Goal: Check status: Check status

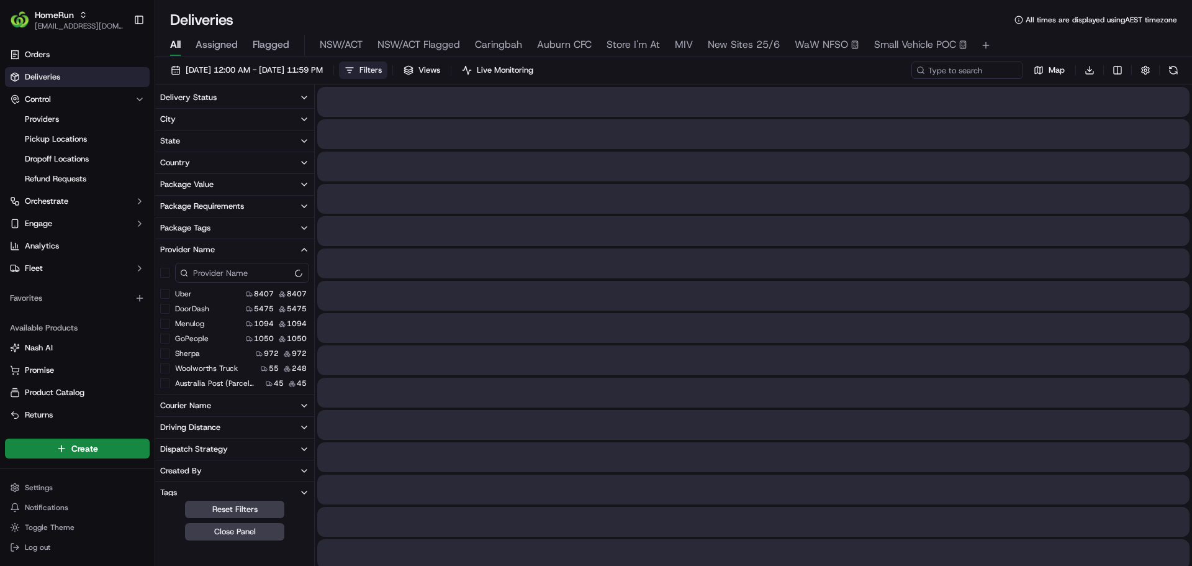
click at [382, 71] on span "Filters" at bounding box center [370, 70] width 22 height 11
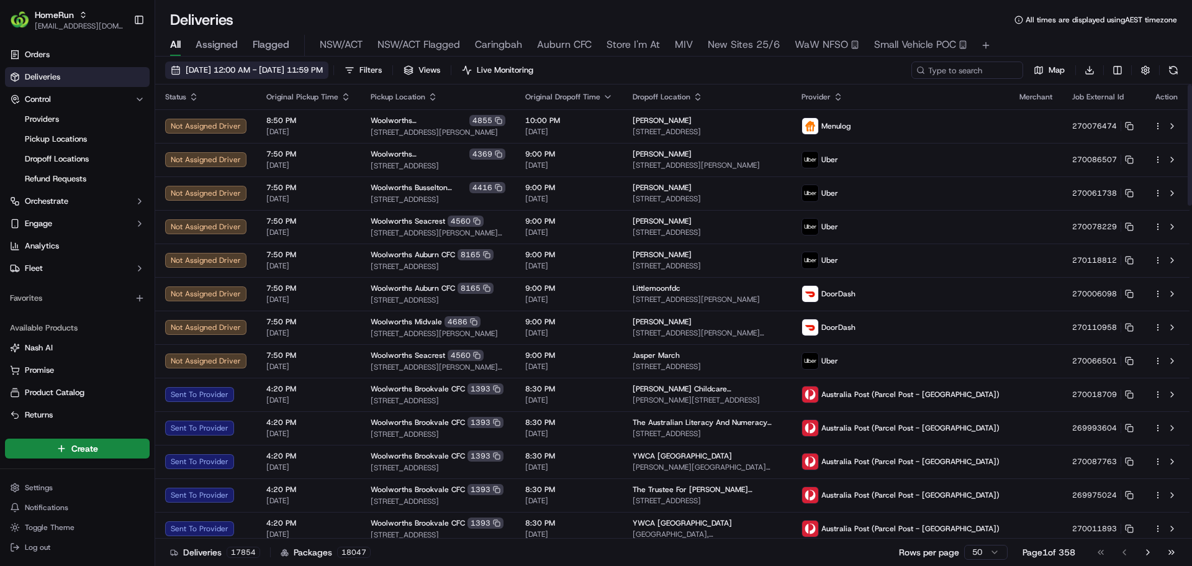
click at [259, 66] on span "19/09/2025 12:00 AM - 19/09/2025 11:59 PM" at bounding box center [254, 70] width 137 height 11
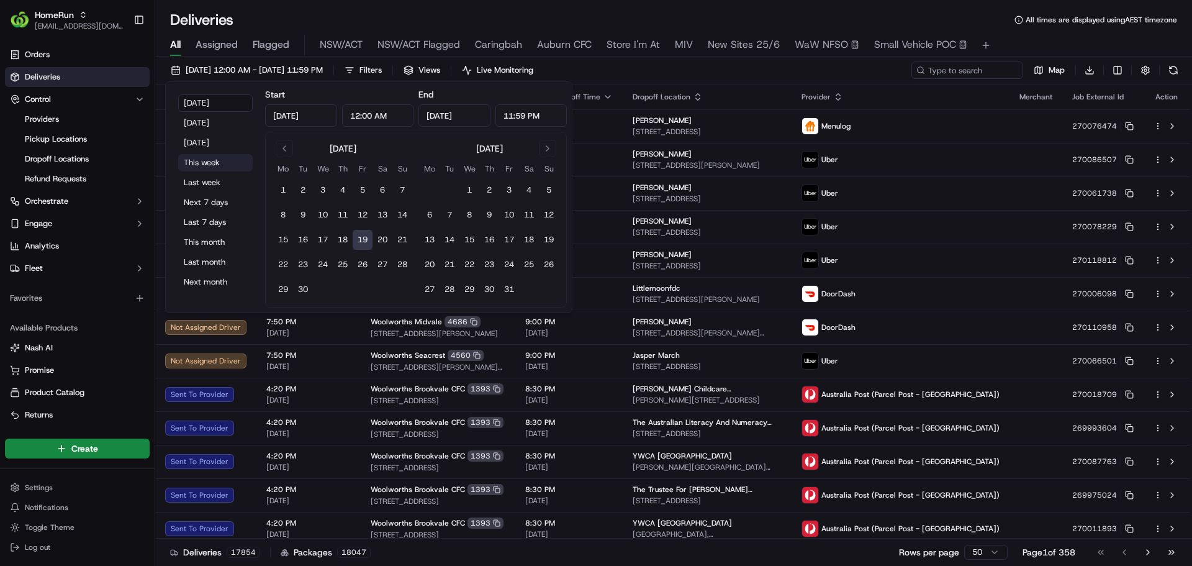
click at [213, 161] on button "This week" at bounding box center [215, 162] width 74 height 17
type input "Sep 15, 2025"
type input "Sep 21, 2025"
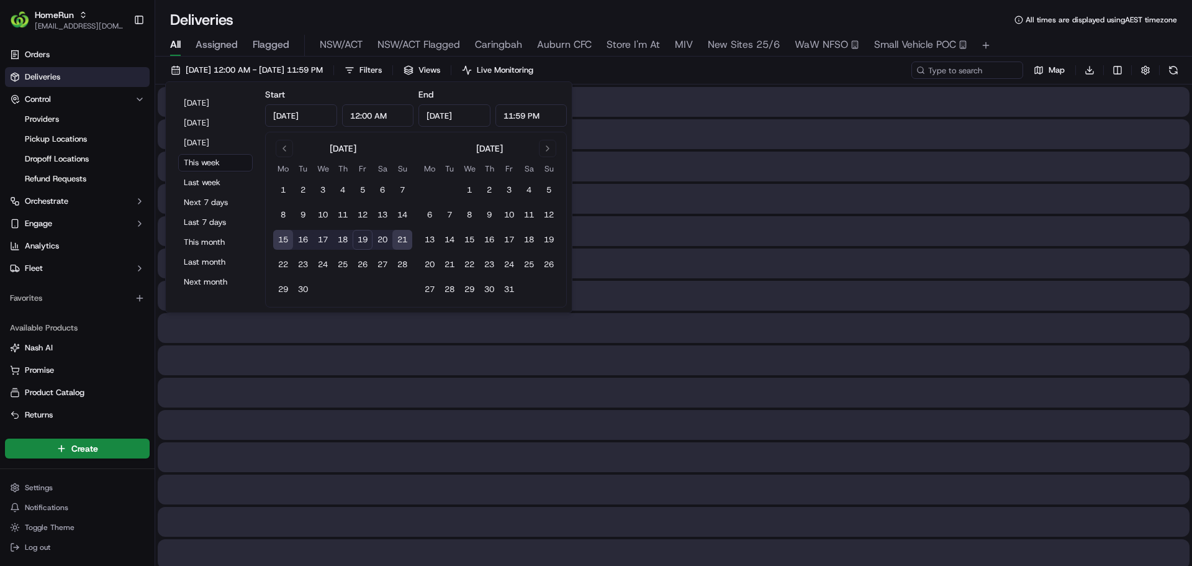
click at [395, 12] on div "Deliveries All times are displayed using AEST timezone" at bounding box center [673, 20] width 1037 height 20
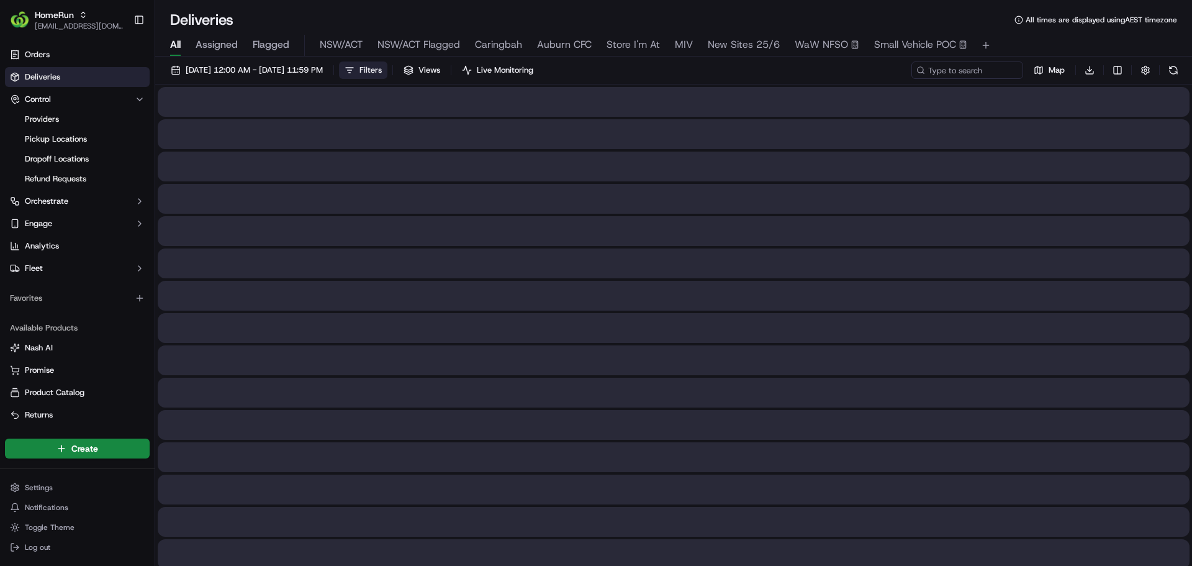
click at [387, 65] on button "Filters" at bounding box center [363, 69] width 48 height 17
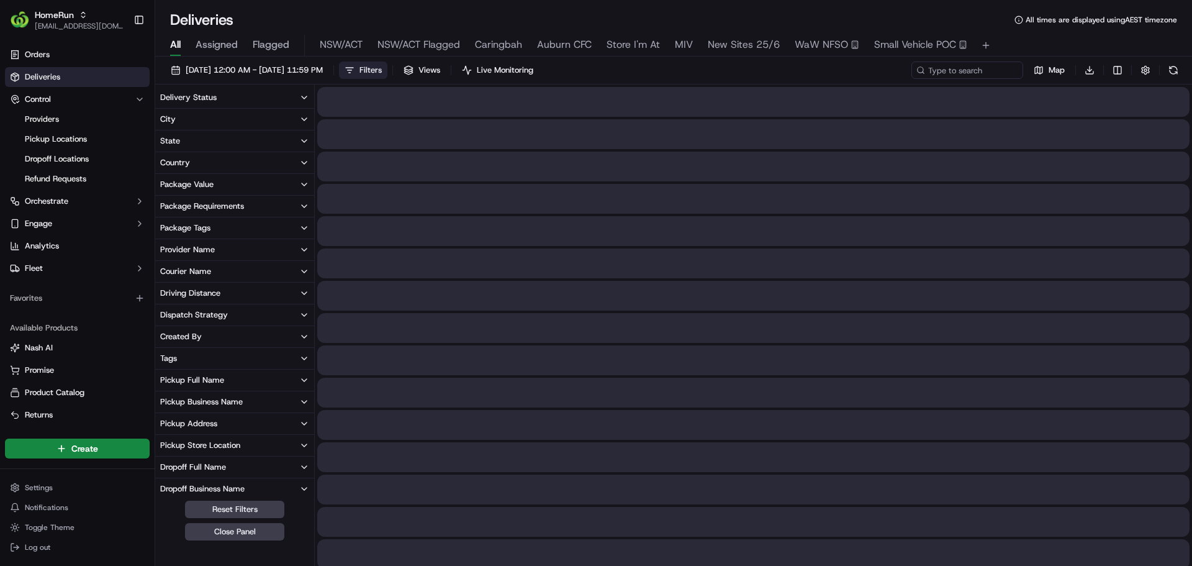
click at [202, 246] on div "Provider Name" at bounding box center [187, 249] width 55 height 11
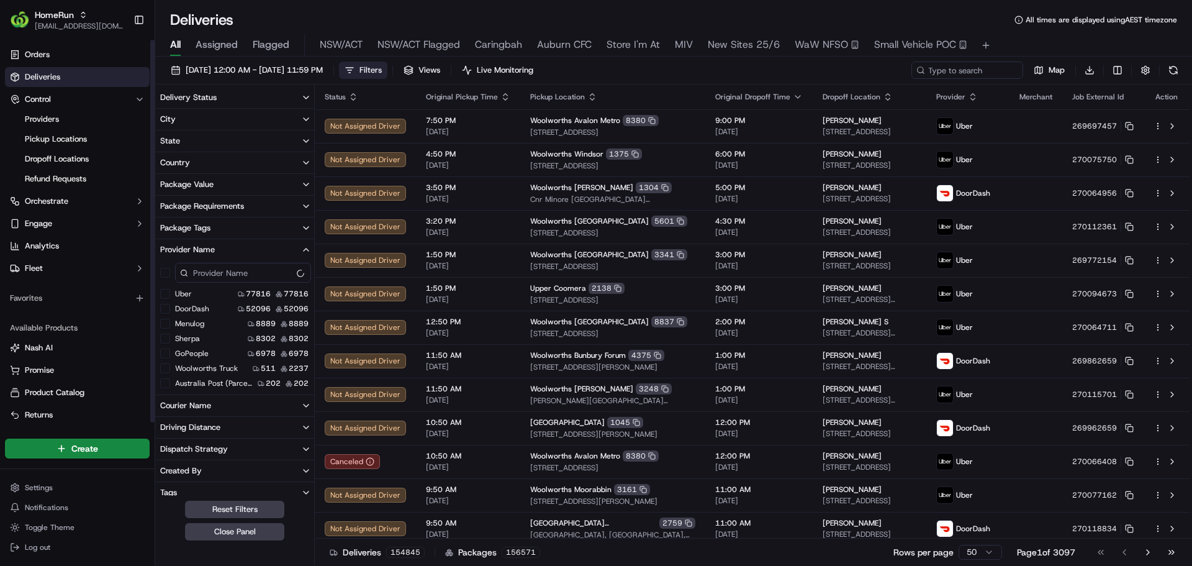
click at [36, 80] on span "Deliveries" at bounding box center [42, 76] width 35 height 11
click at [217, 70] on span "15/09/2025 12:00 AM - 21/09/2025 11:59 PM" at bounding box center [254, 70] width 137 height 11
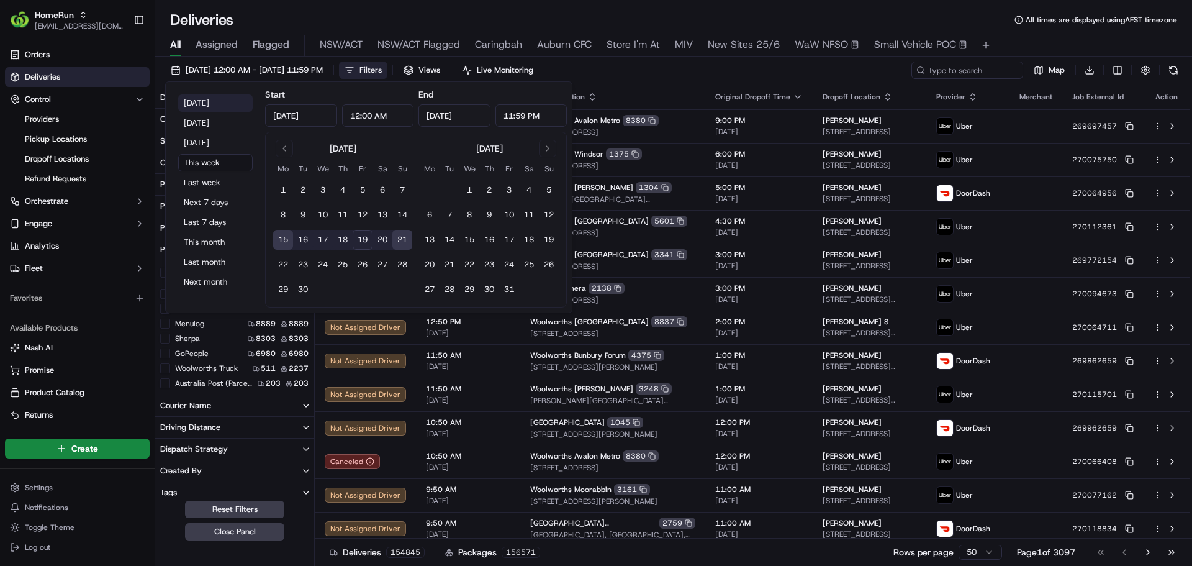
click at [204, 102] on button "Today" at bounding box center [215, 102] width 74 height 17
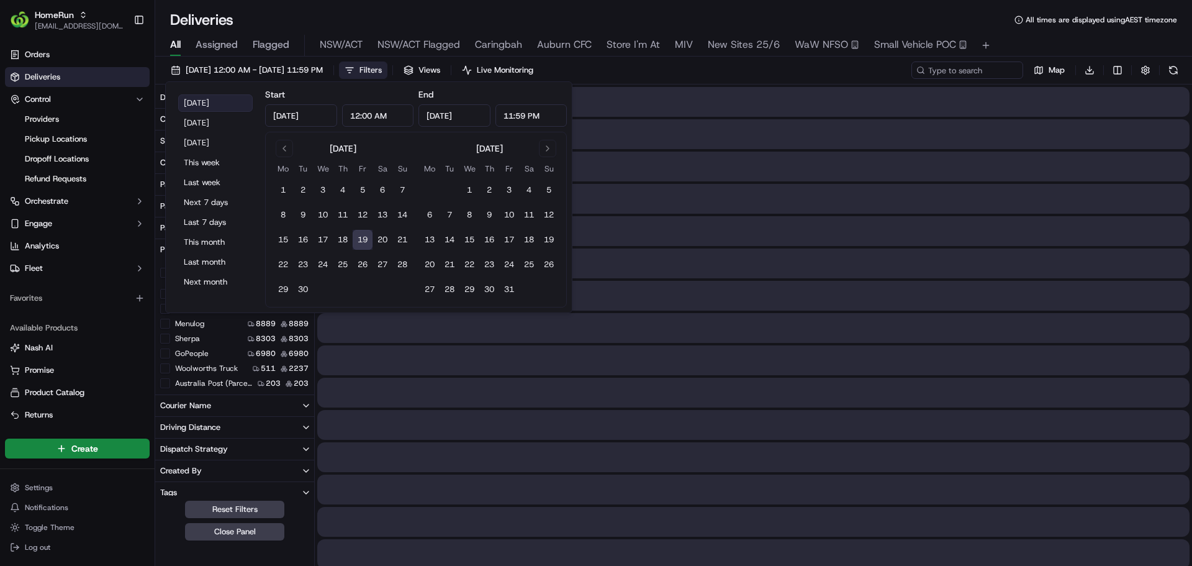
type input "Sep 19, 2025"
click at [986, 66] on input at bounding box center [948, 69] width 149 height 17
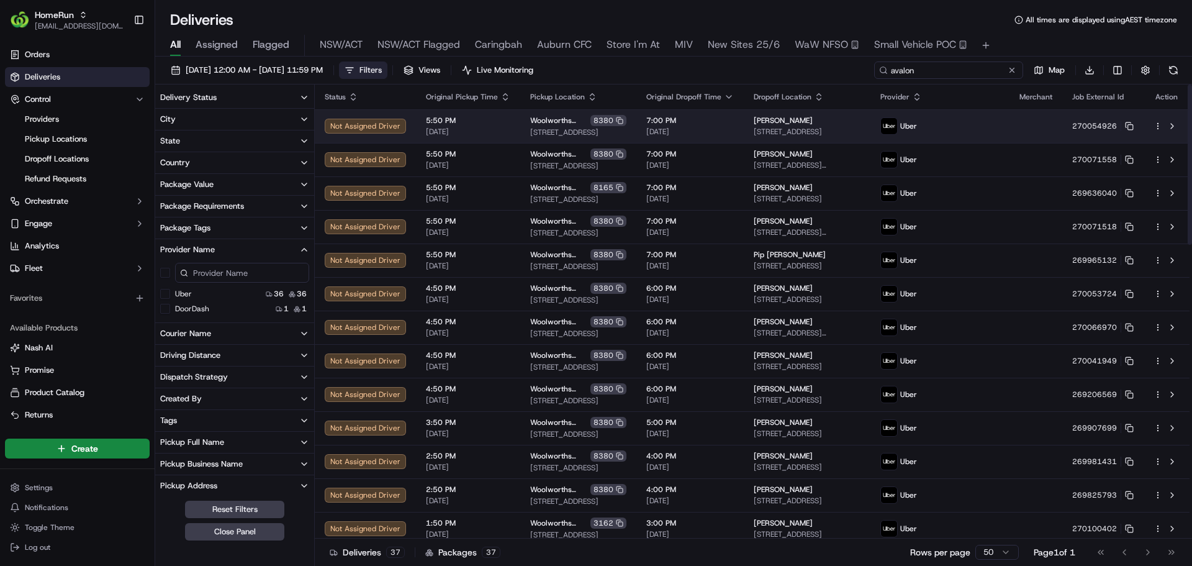
type input "avalon"
click at [546, 125] on div "Woolworths Avalon Metro 8380" at bounding box center [578, 120] width 96 height 11
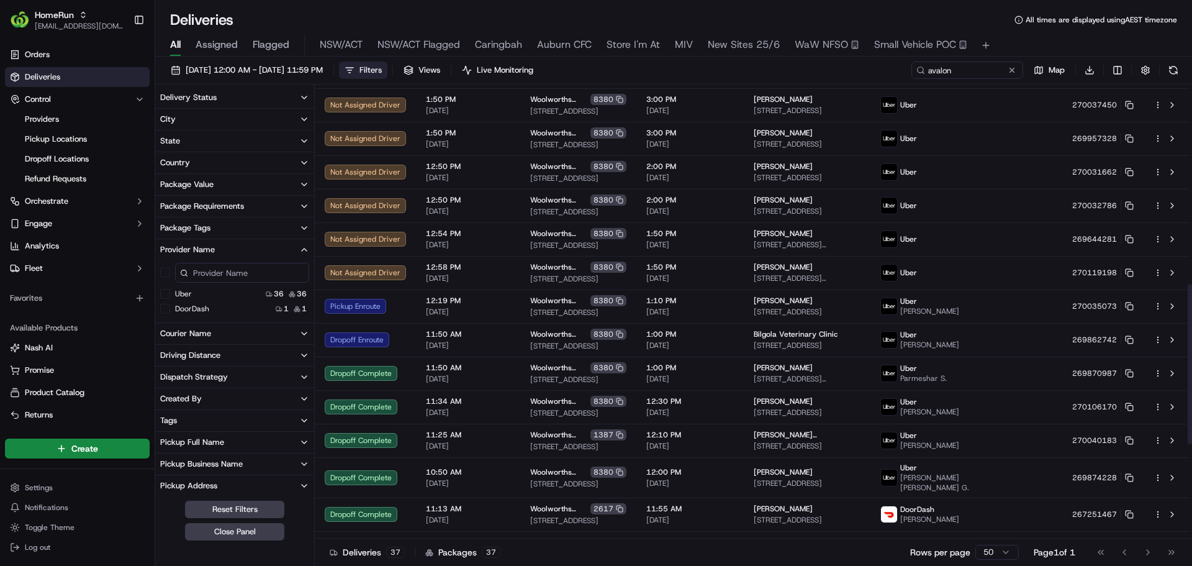
scroll to position [832, 0]
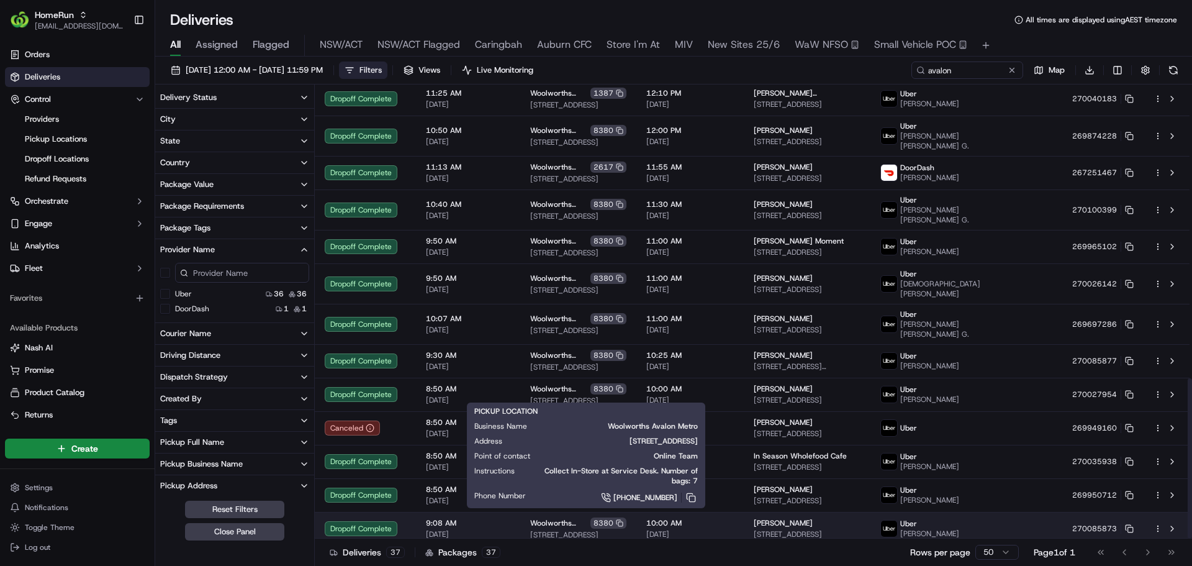
click at [548, 519] on span "Woolworths Avalon Metro" at bounding box center [559, 523] width 58 height 10
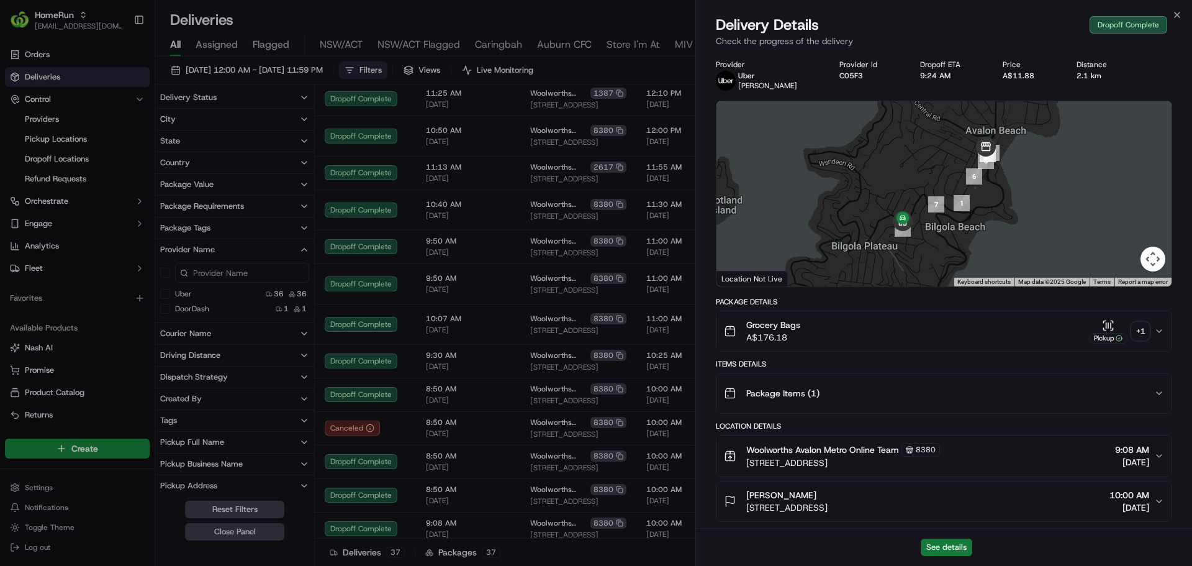
click at [963, 545] on button "See details" at bounding box center [947, 546] width 52 height 17
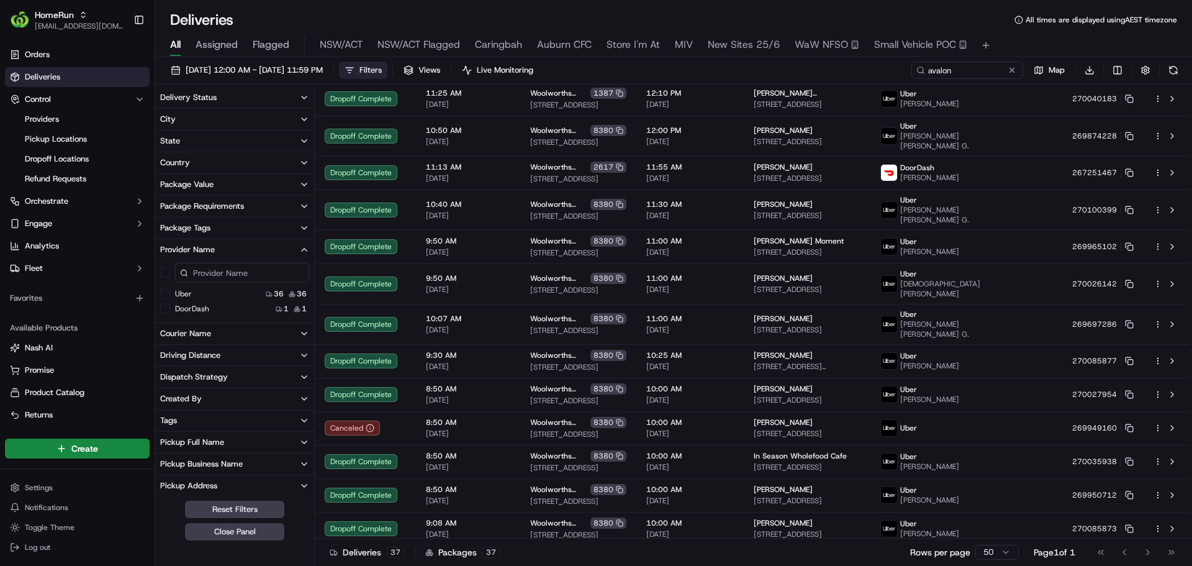
click at [896, 48] on span "Small Vehicle POC" at bounding box center [915, 44] width 82 height 15
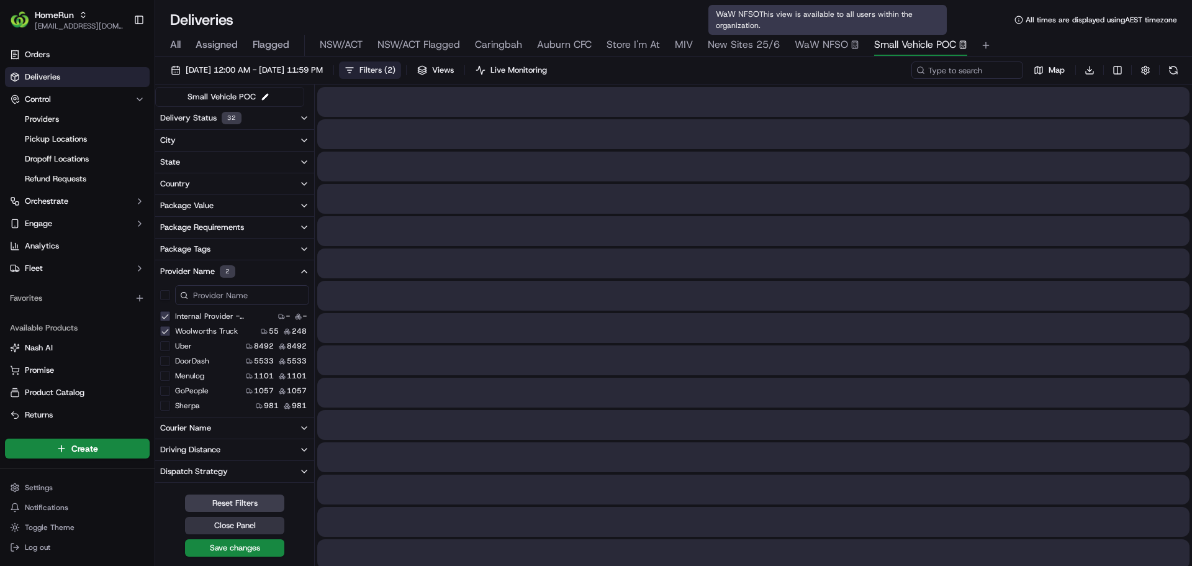
click at [214, 525] on button "Close Panel" at bounding box center [234, 524] width 99 height 17
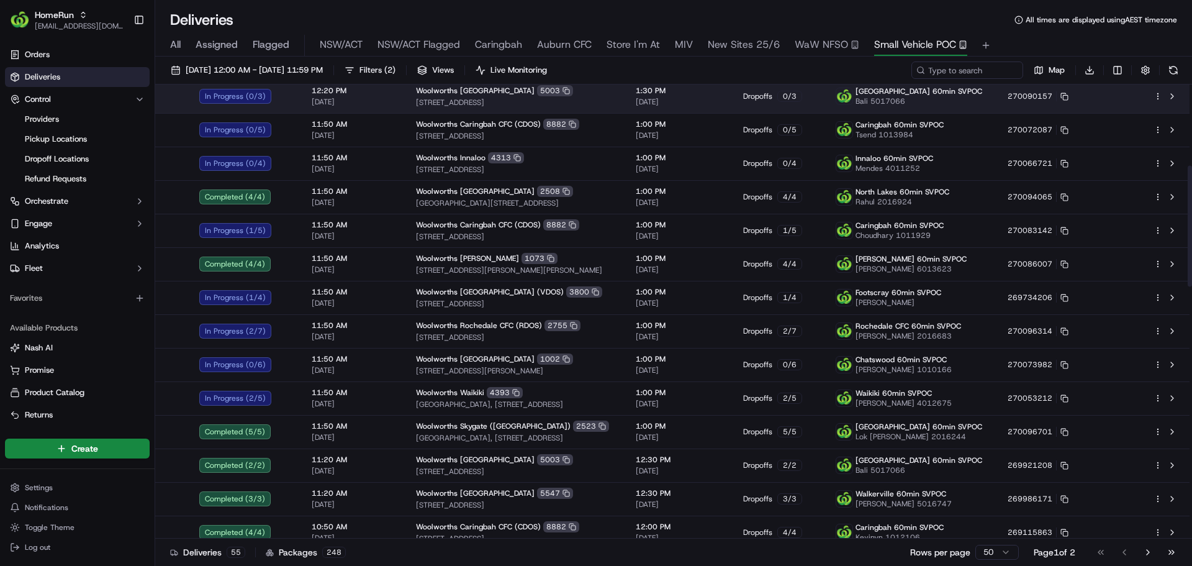
scroll to position [304, 0]
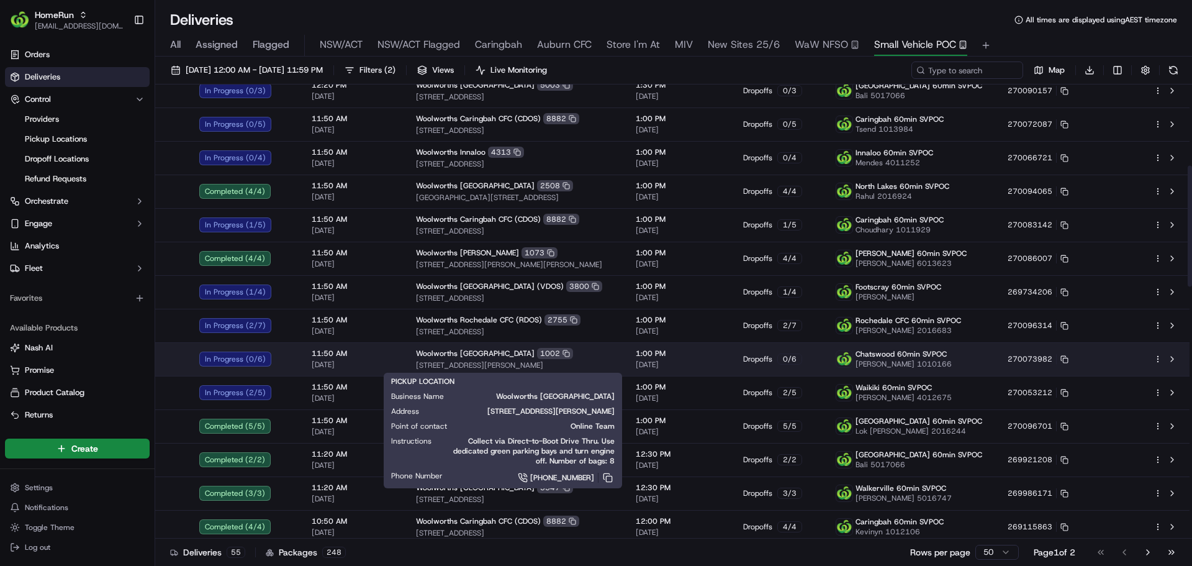
click at [579, 357] on div "Woolworths Chatswood East 1002" at bounding box center [516, 353] width 200 height 11
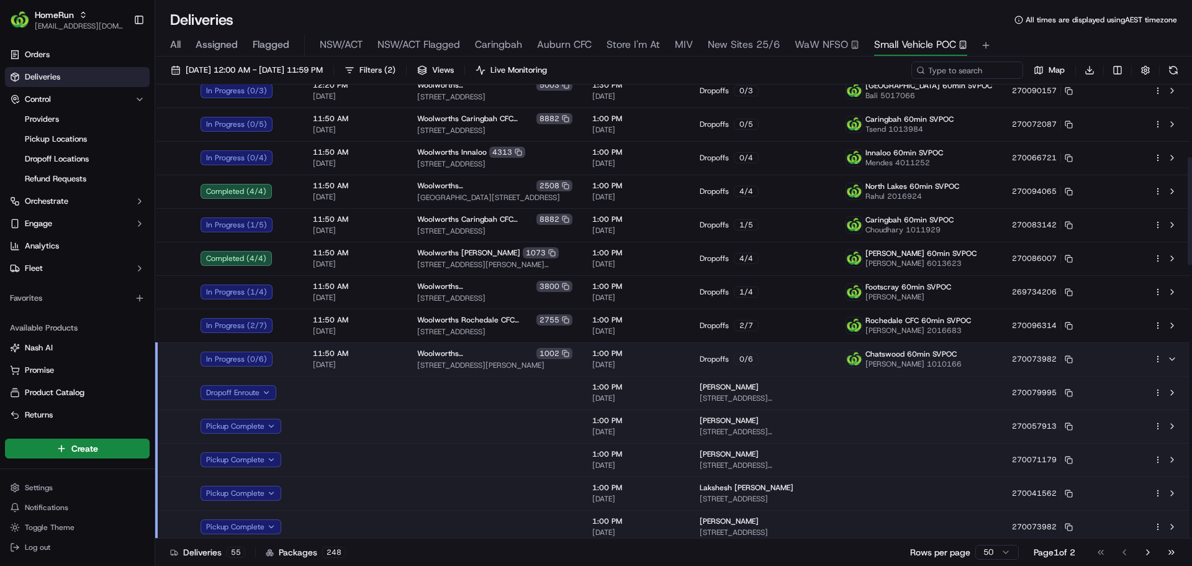
click at [508, 389] on td at bounding box center [494, 393] width 175 height 34
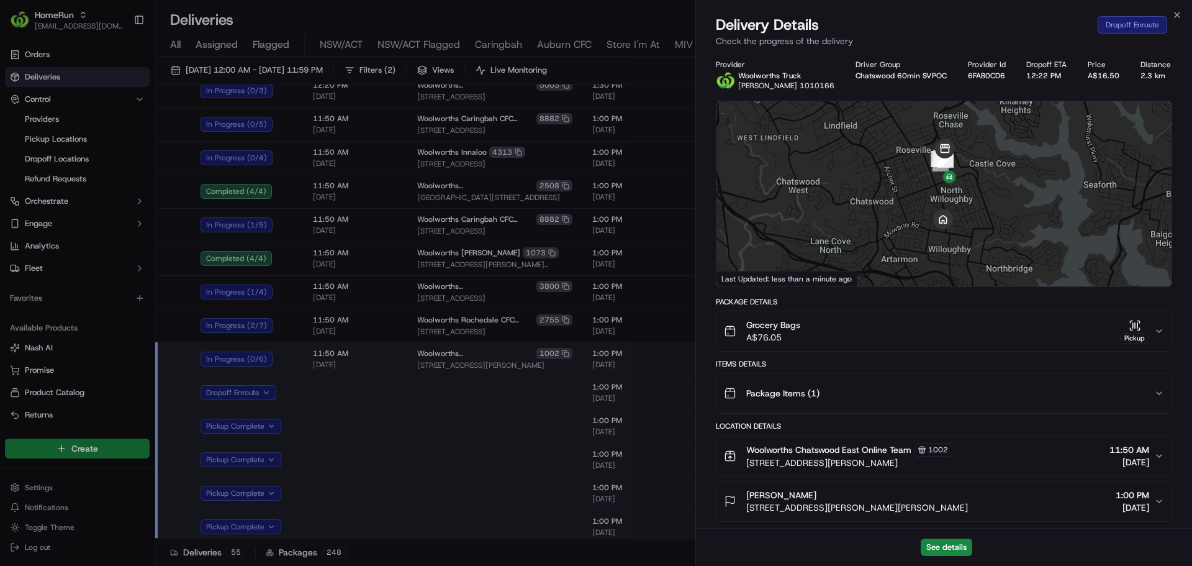
scroll to position [361, 0]
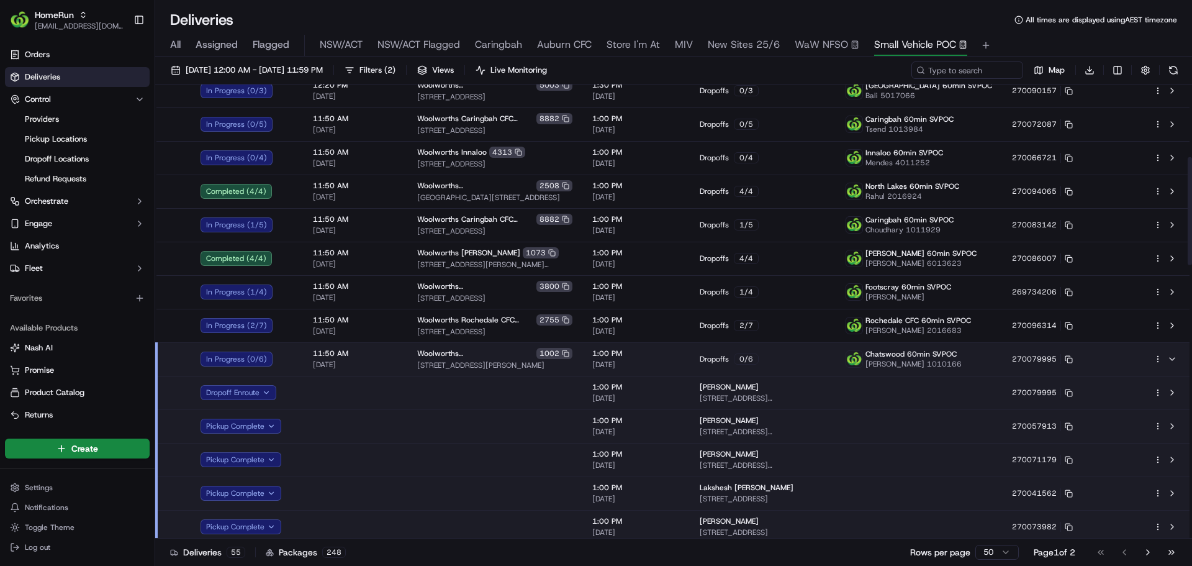
click at [572, 361] on span "17 Smith St, Chatswood, NSW 2067, AU" at bounding box center [494, 365] width 155 height 10
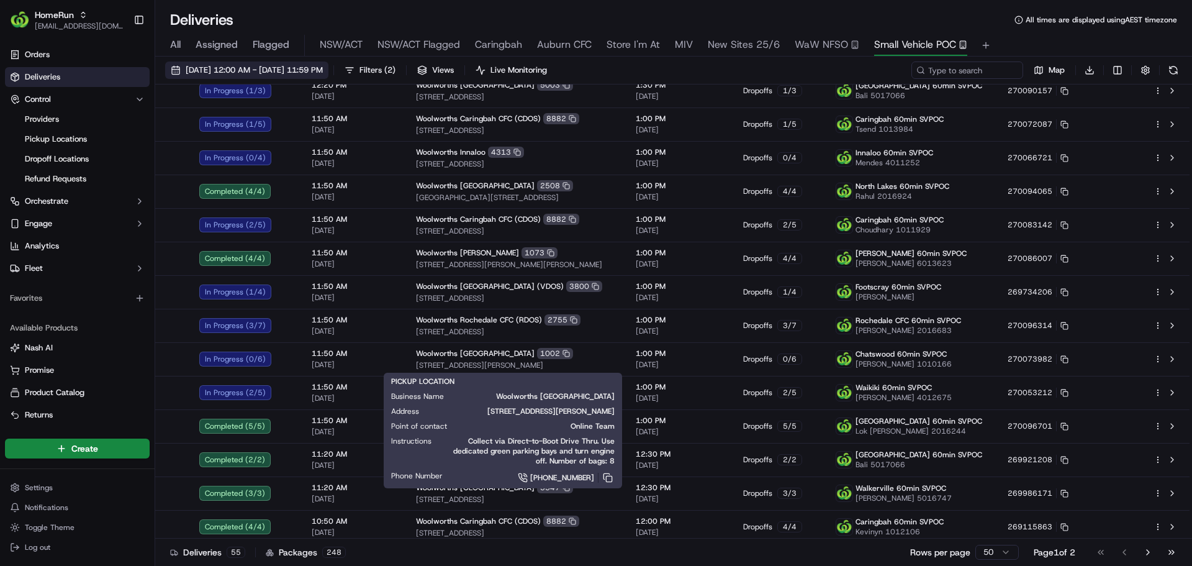
click at [208, 77] on button "19/09/2025 12:00 AM - 19/09/2025 11:59 PM" at bounding box center [246, 69] width 163 height 17
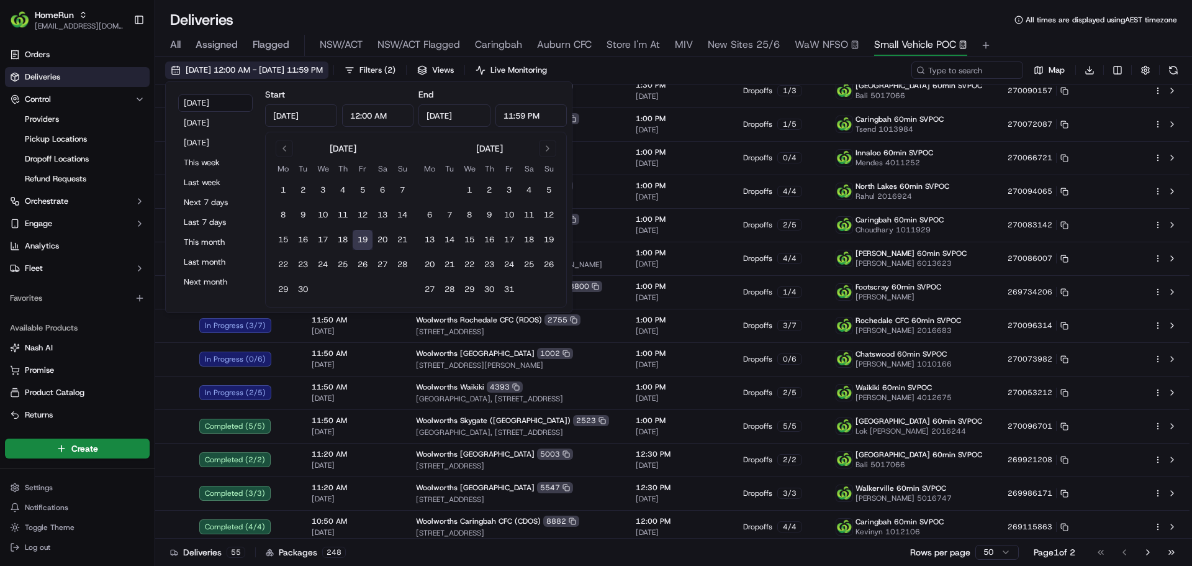
click at [208, 77] on button "19/09/2025 12:00 AM - 19/09/2025 11:59 PM" at bounding box center [246, 69] width 163 height 17
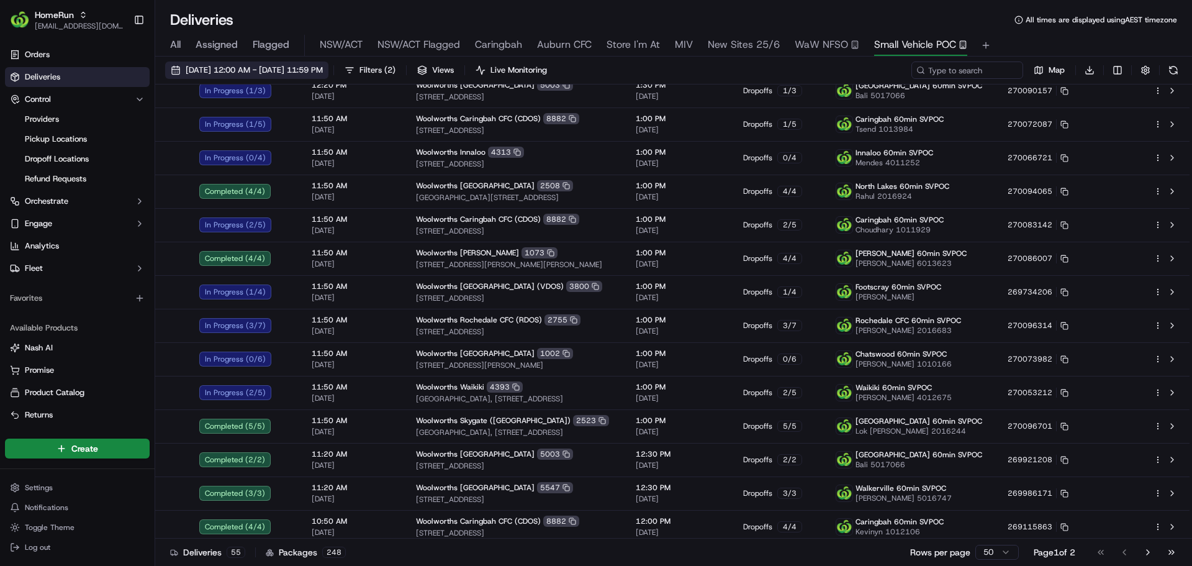
click at [208, 77] on button "19/09/2025 12:00 AM - 19/09/2025 11:59 PM" at bounding box center [246, 69] width 163 height 17
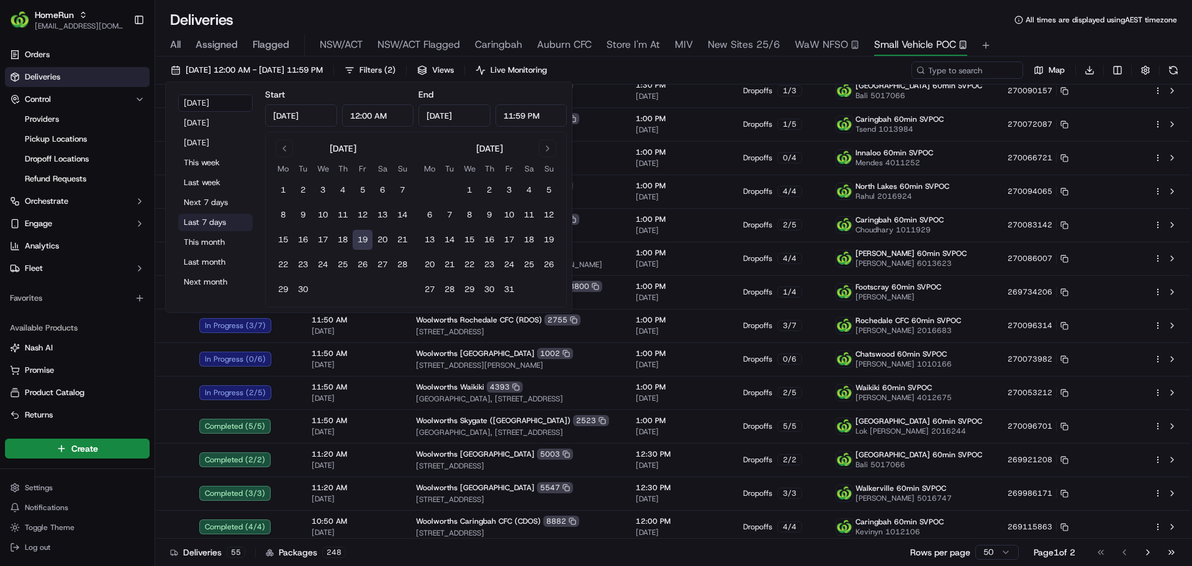
click at [210, 223] on button "Last 7 days" at bounding box center [215, 222] width 74 height 17
type input "Sep 12, 2025"
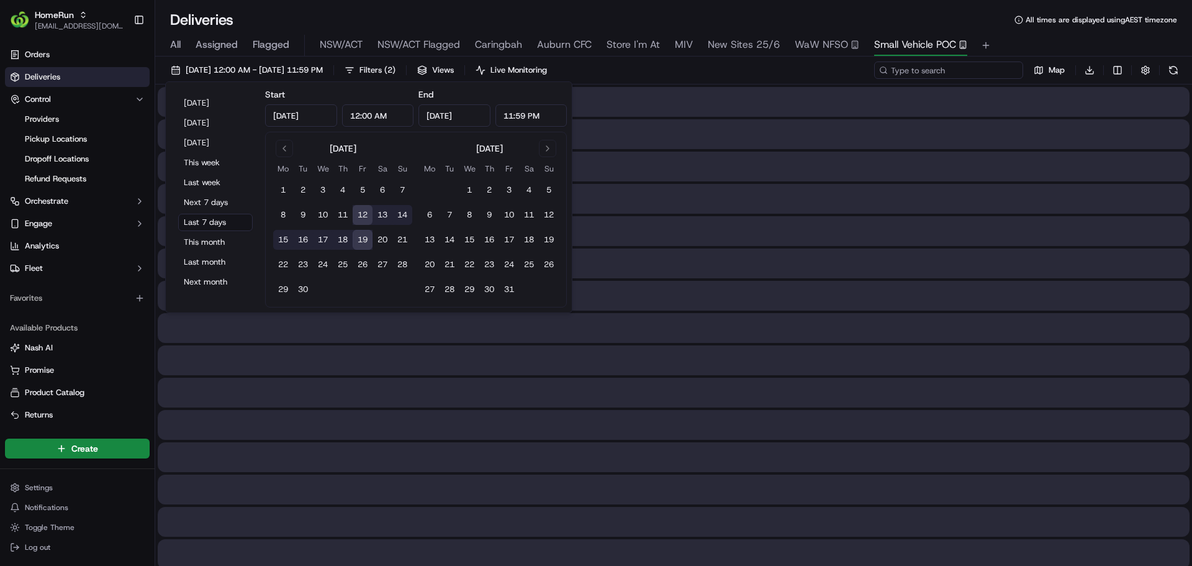
click at [978, 70] on input at bounding box center [948, 69] width 149 height 17
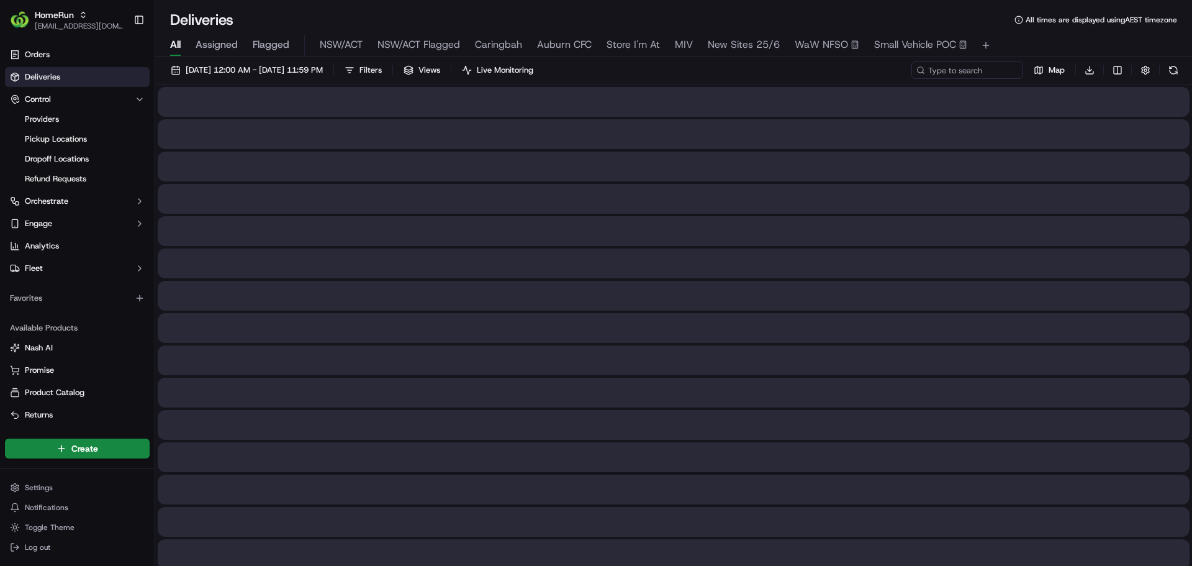
click at [170, 42] on span "All" at bounding box center [175, 44] width 11 height 15
click at [950, 68] on input at bounding box center [948, 69] width 149 height 17
paste input "268902913"
type input "268902913"
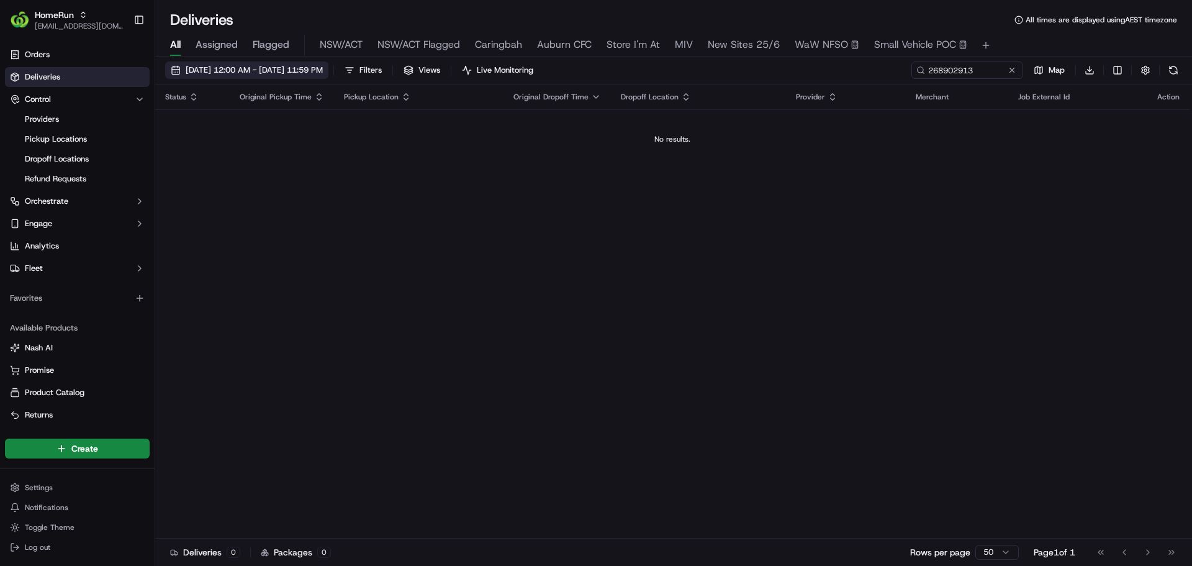
click at [323, 70] on span "12/09/2025 12:00 AM - 19/09/2025 11:59 PM" at bounding box center [254, 70] width 137 height 11
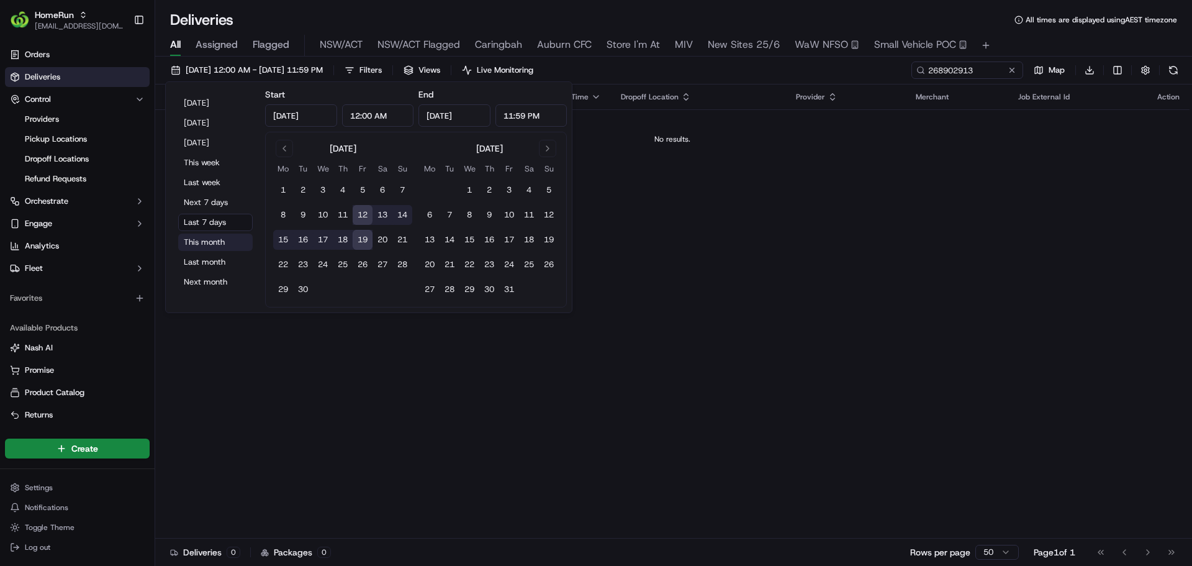
click at [212, 242] on button "This month" at bounding box center [215, 241] width 74 height 17
type input "Sep 1, 2025"
type input "Sep 30, 2025"
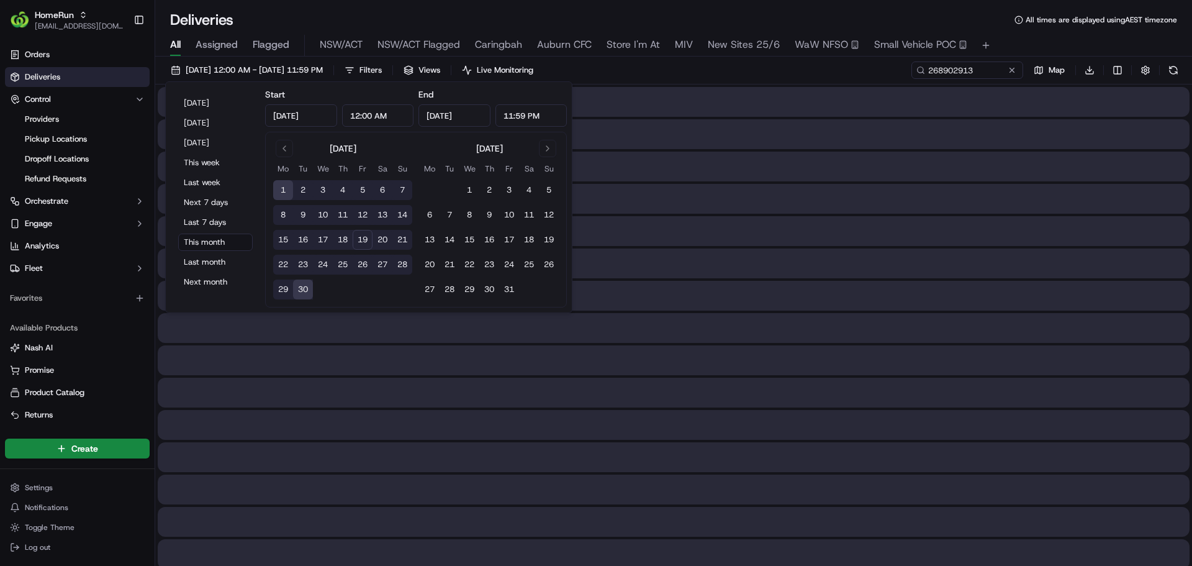
click at [408, 9] on div "Deliveries All times are displayed using AEST timezone All Assigned Flagged NSW…" at bounding box center [673, 283] width 1037 height 566
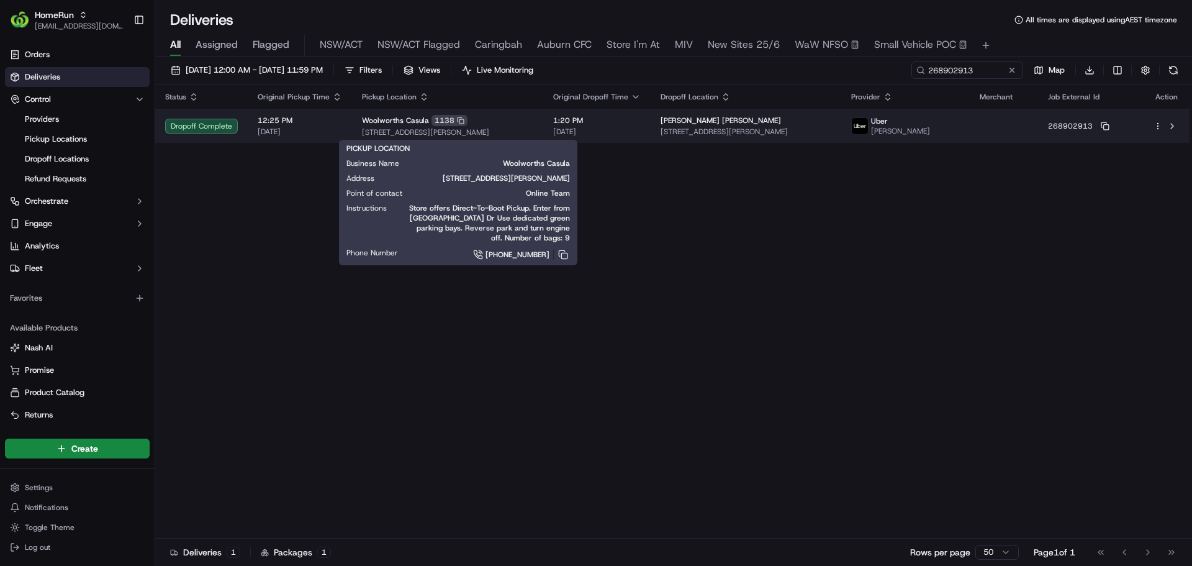
click at [514, 117] on div "Woolworths Casula 1138" at bounding box center [447, 120] width 171 height 11
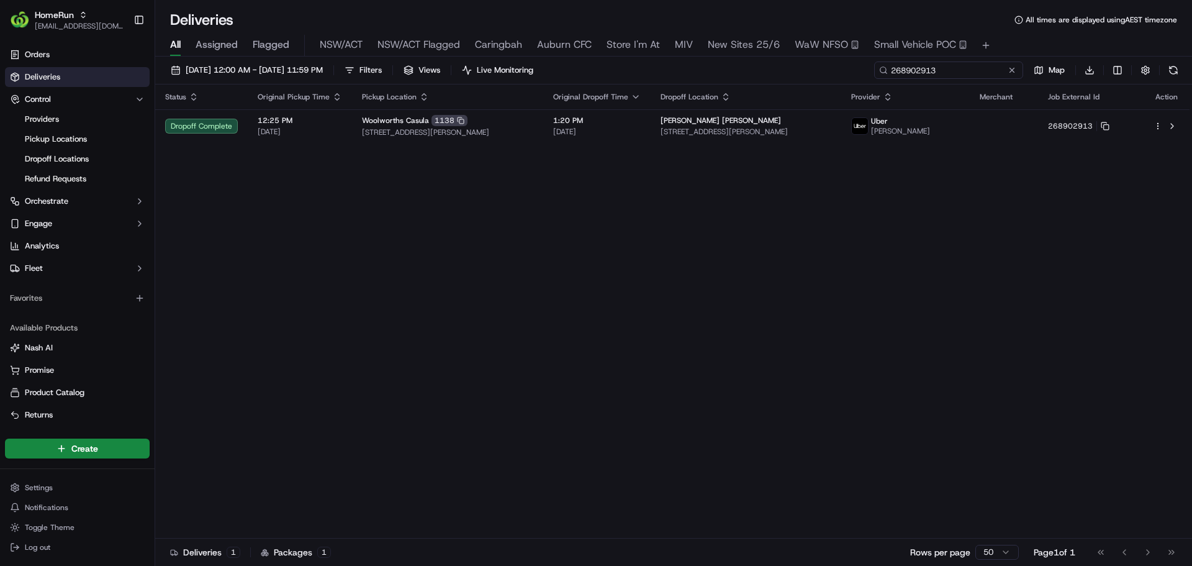
click at [958, 71] on input "268902913" at bounding box center [948, 69] width 149 height 17
paste input "58058359"
click at [642, 282] on div "Status Original Pickup Time Pickup Location Original Dropoff Time Dropoff Locat…" at bounding box center [672, 311] width 1034 height 454
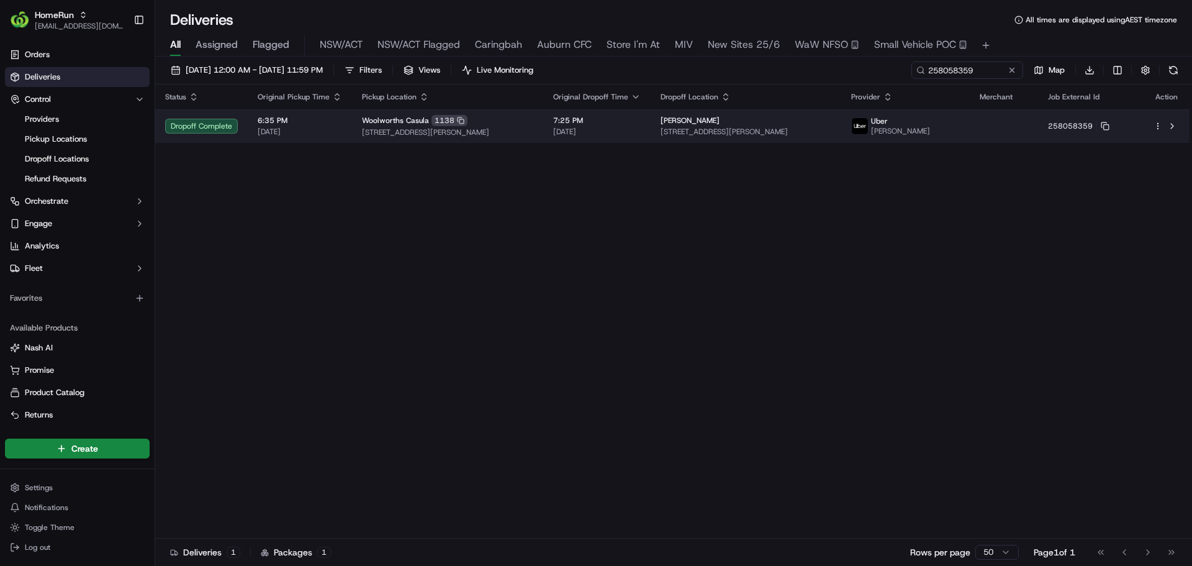
click at [533, 125] on div "Woolworths Casula 1138" at bounding box center [447, 120] width 171 height 11
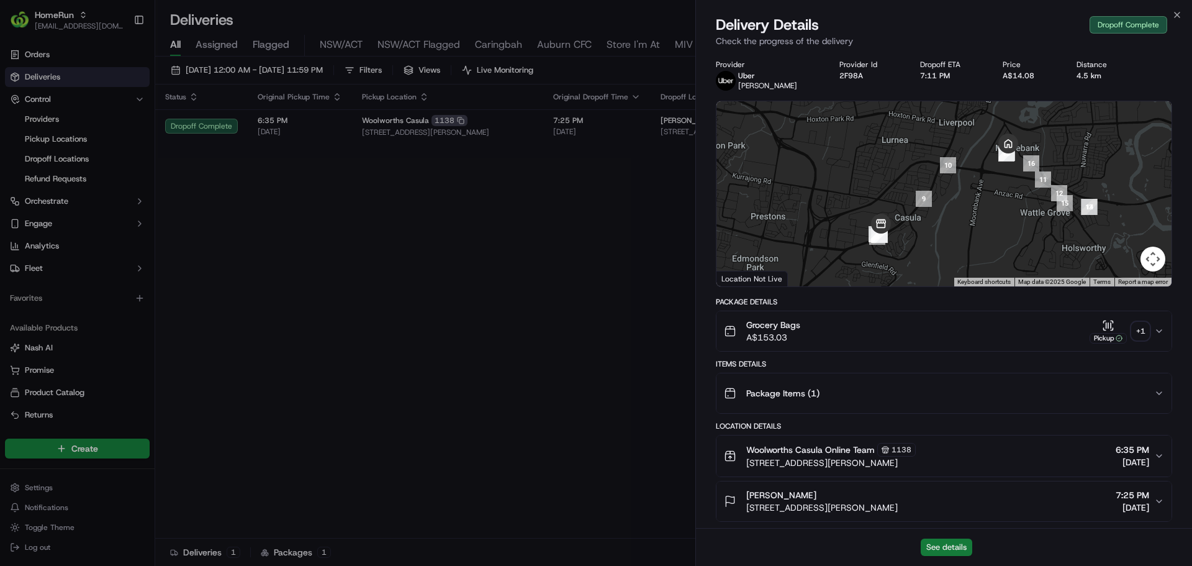
click at [941, 544] on button "See details" at bounding box center [947, 546] width 52 height 17
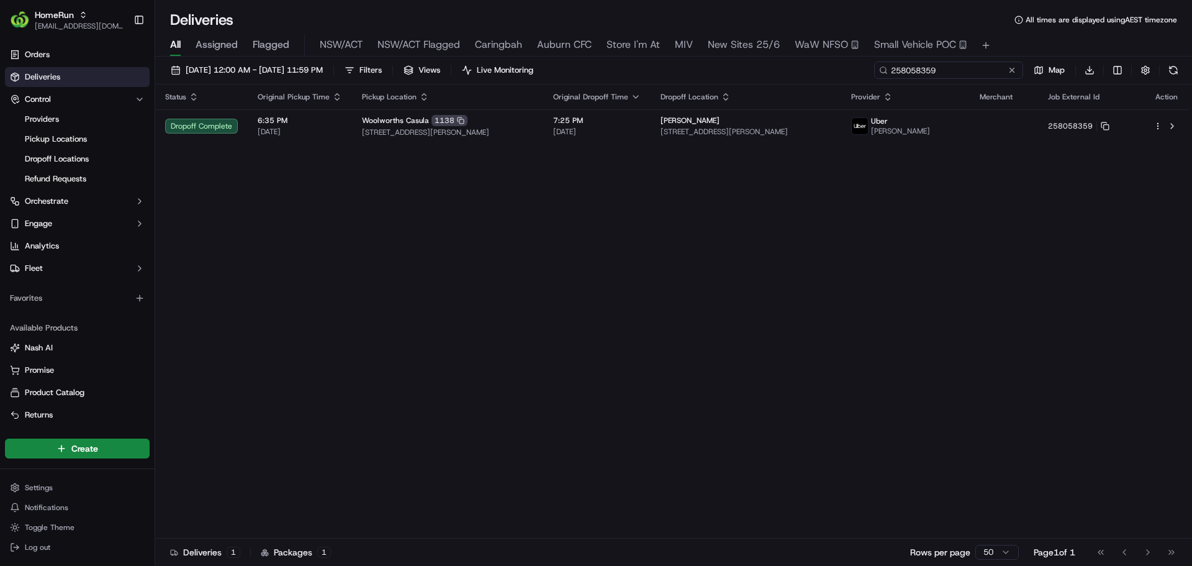
click at [965, 68] on input "258058359" at bounding box center [948, 69] width 149 height 17
paste input "70098632"
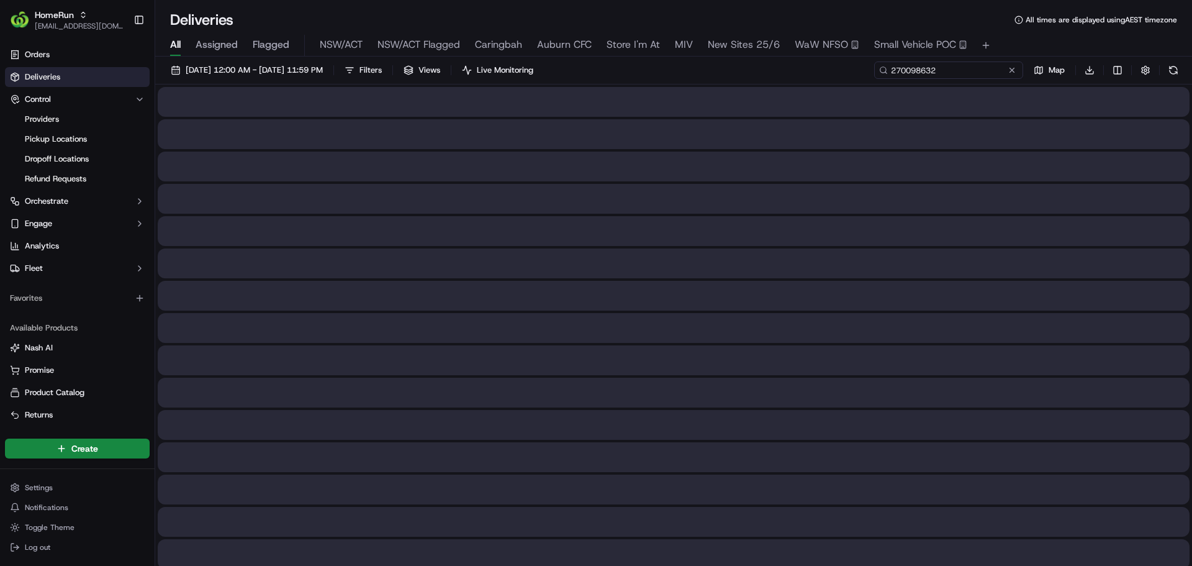
type input "270098632"
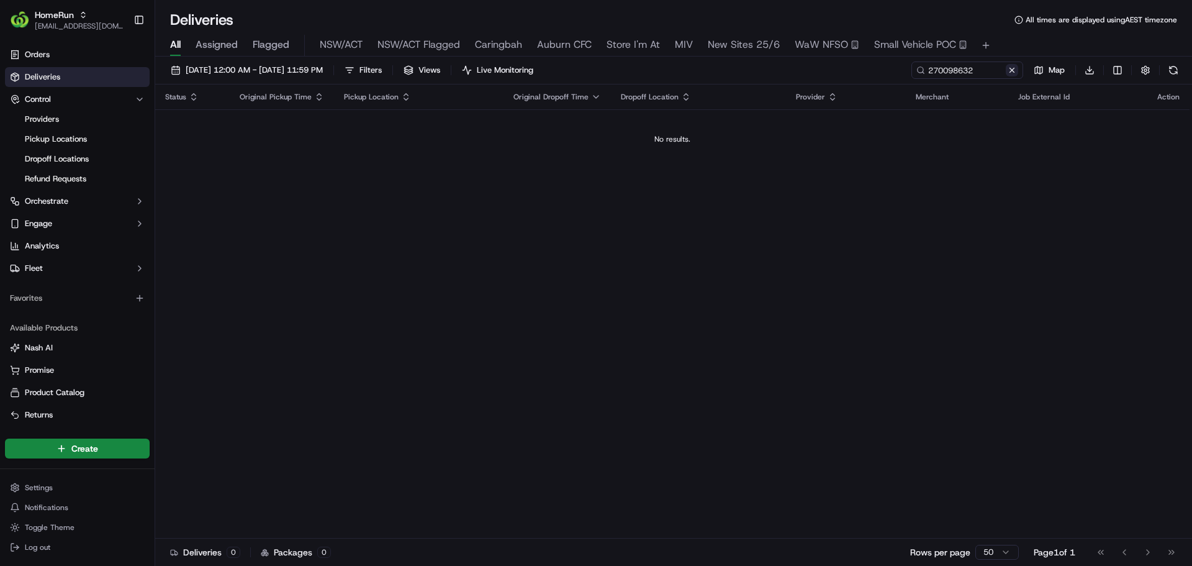
click at [1008, 73] on button at bounding box center [1012, 70] width 12 height 12
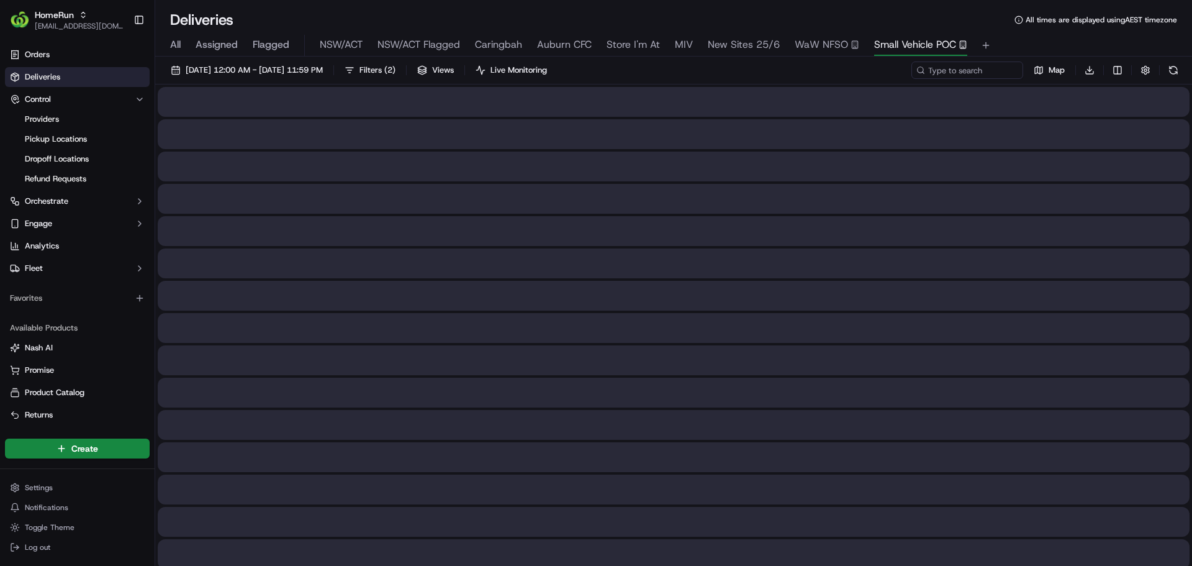
click at [922, 55] on button "Small Vehicle POC" at bounding box center [920, 45] width 93 height 21
click at [434, 43] on span "NSW/ACT Flagged" at bounding box center [418, 44] width 83 height 15
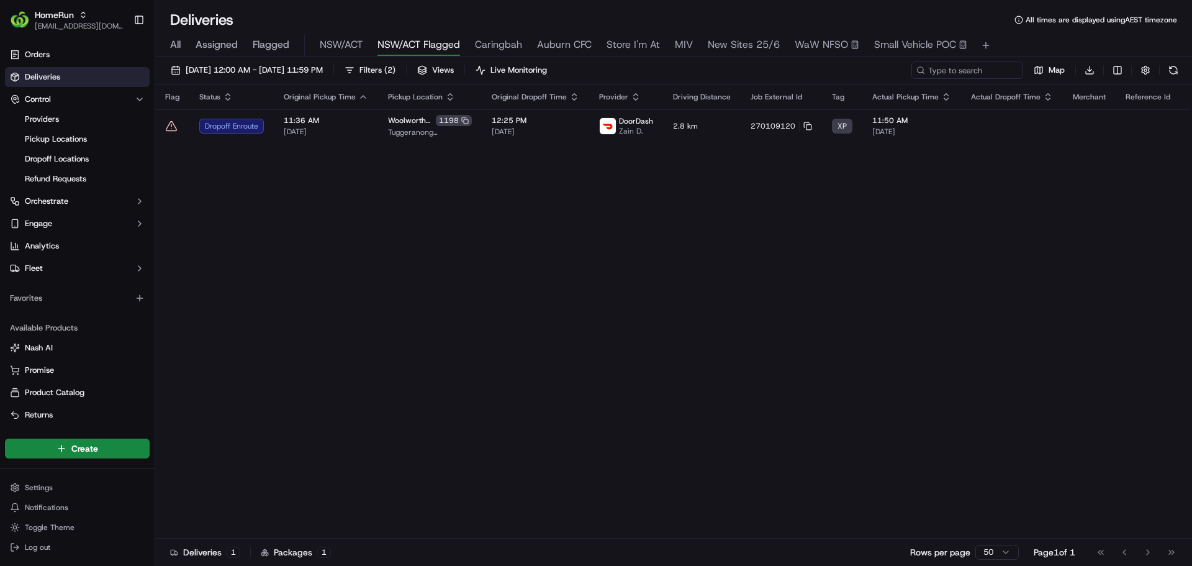
click at [174, 43] on span "All" at bounding box center [175, 44] width 11 height 15
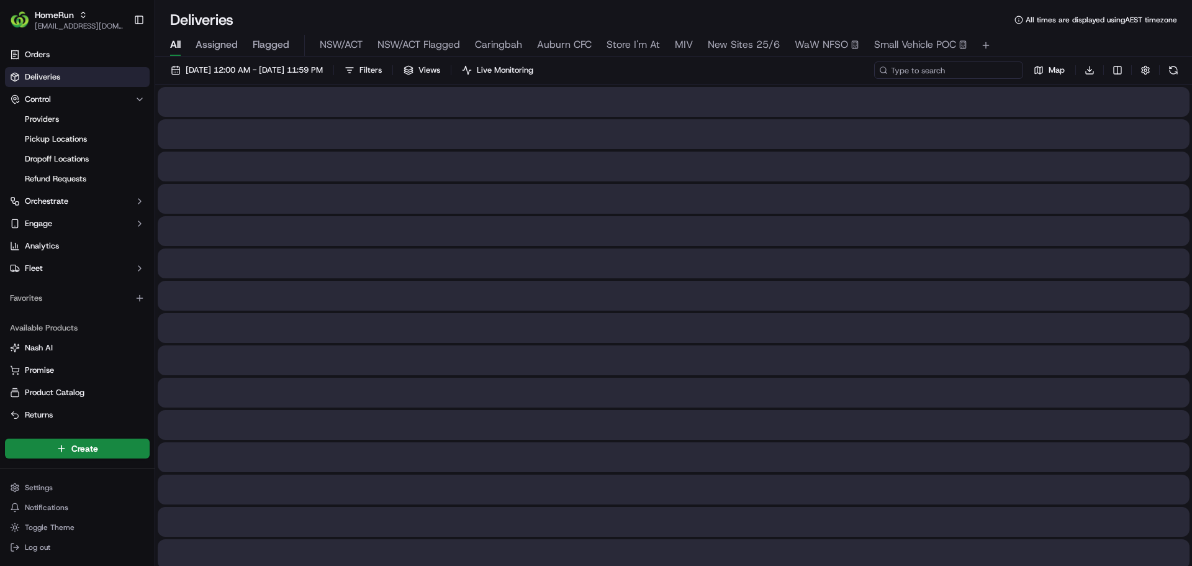
click at [984, 71] on input at bounding box center [948, 69] width 149 height 17
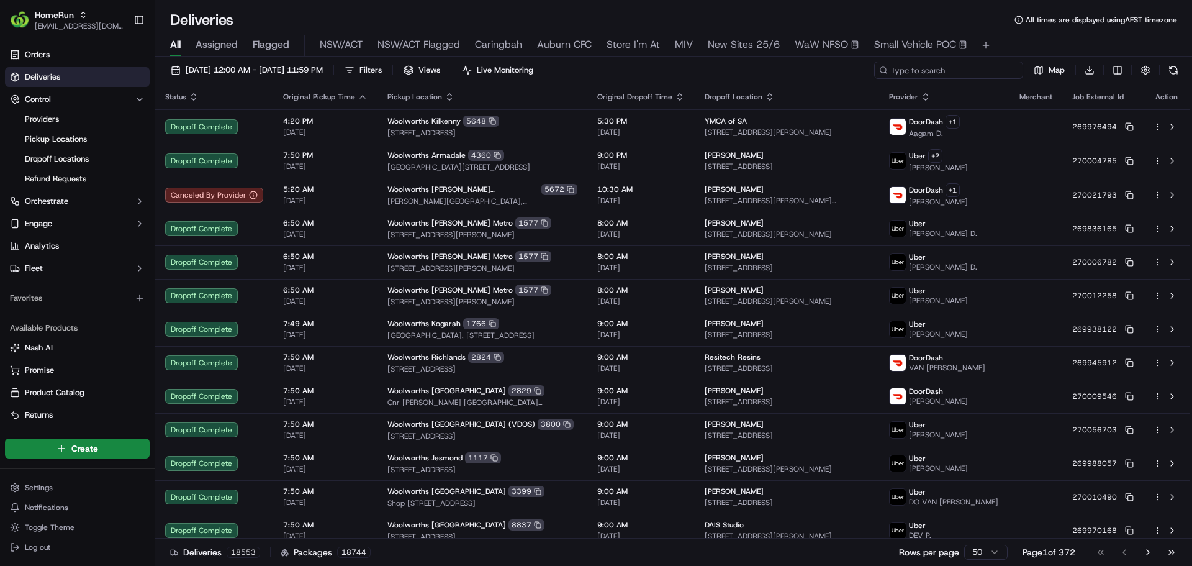
click at [940, 74] on input at bounding box center [948, 69] width 149 height 17
paste input "269518620"
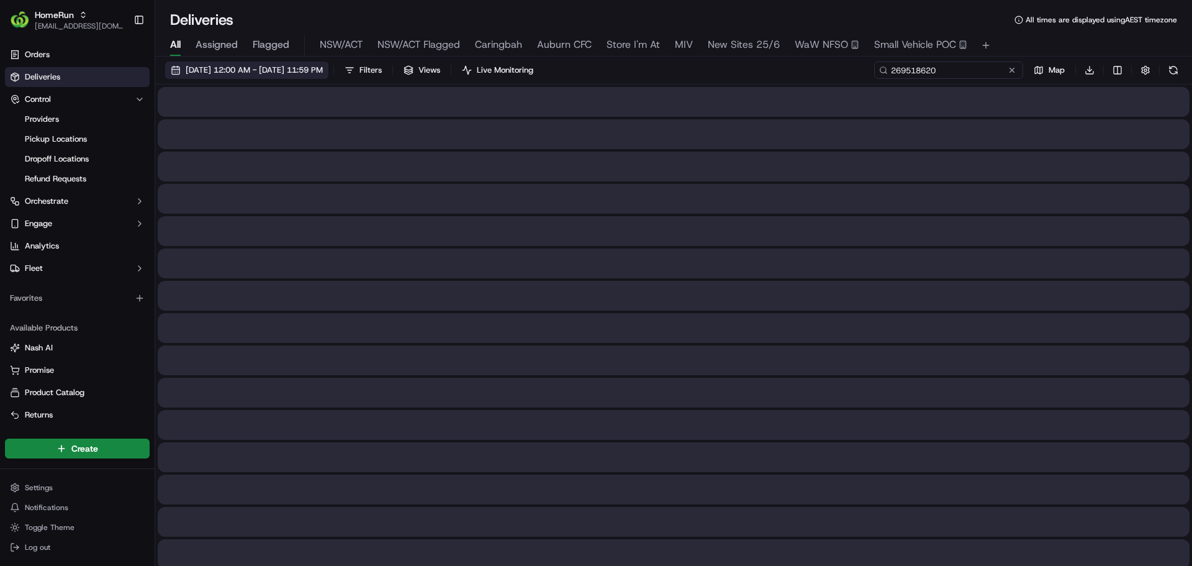
type input "269518620"
click at [264, 73] on span "19/09/2025 12:00 AM - 19/09/2025 11:59 PM" at bounding box center [254, 70] width 137 height 11
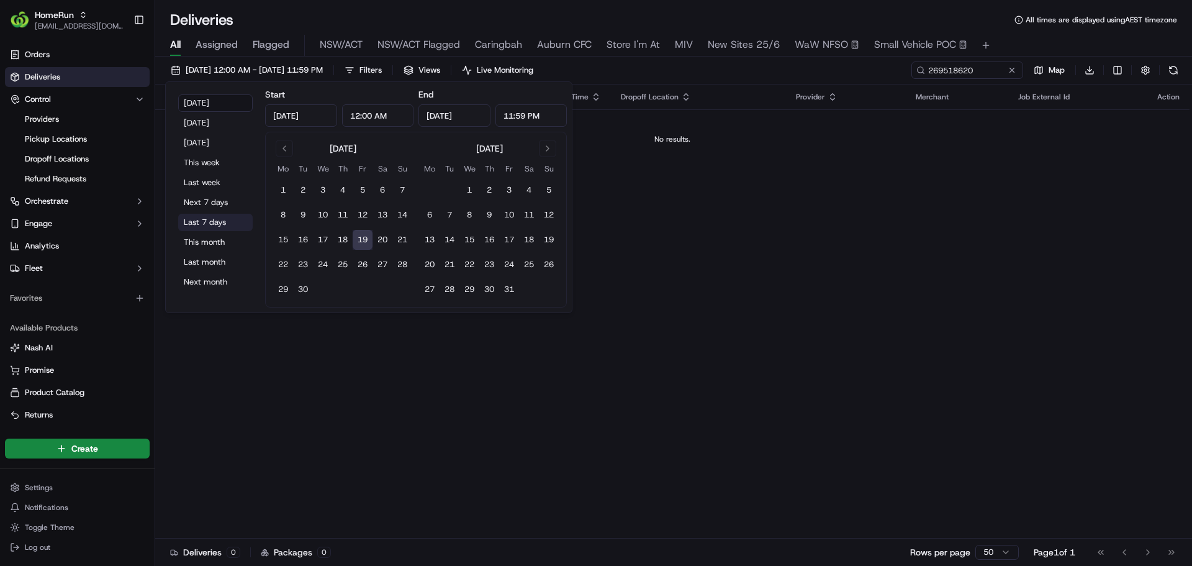
click at [205, 217] on button "Last 7 days" at bounding box center [215, 222] width 74 height 17
type input "Sep 12, 2025"
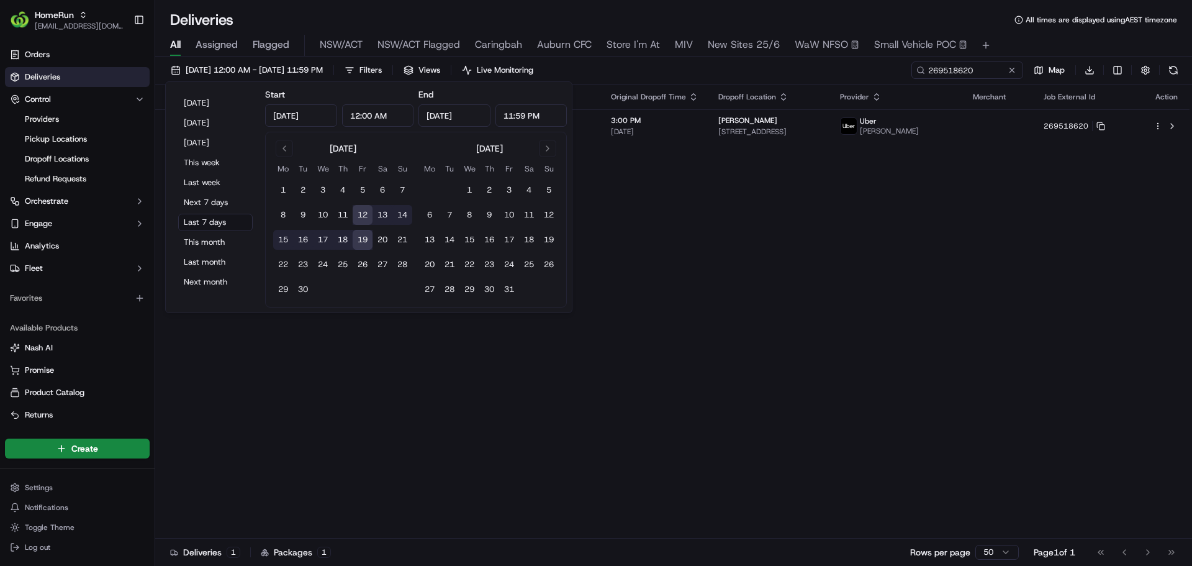
click at [702, 386] on div "Status Original Pickup Time Pickup Location Original Dropoff Time Dropoff Locat…" at bounding box center [672, 311] width 1034 height 454
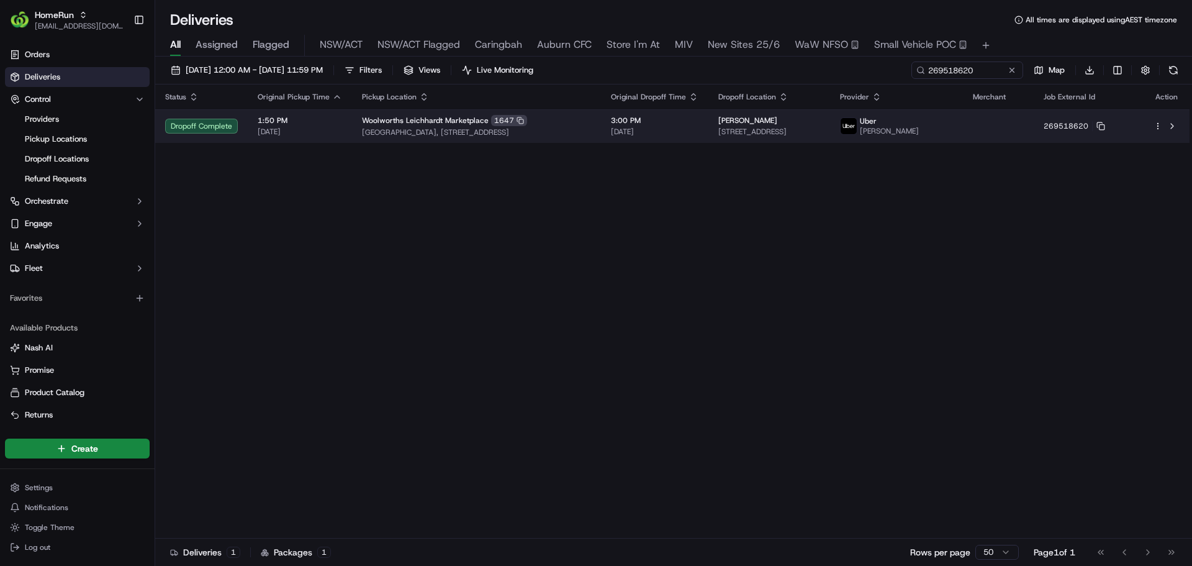
click at [591, 125] on div "Woolworths Leichhardt Marketplace 1647" at bounding box center [476, 120] width 229 height 11
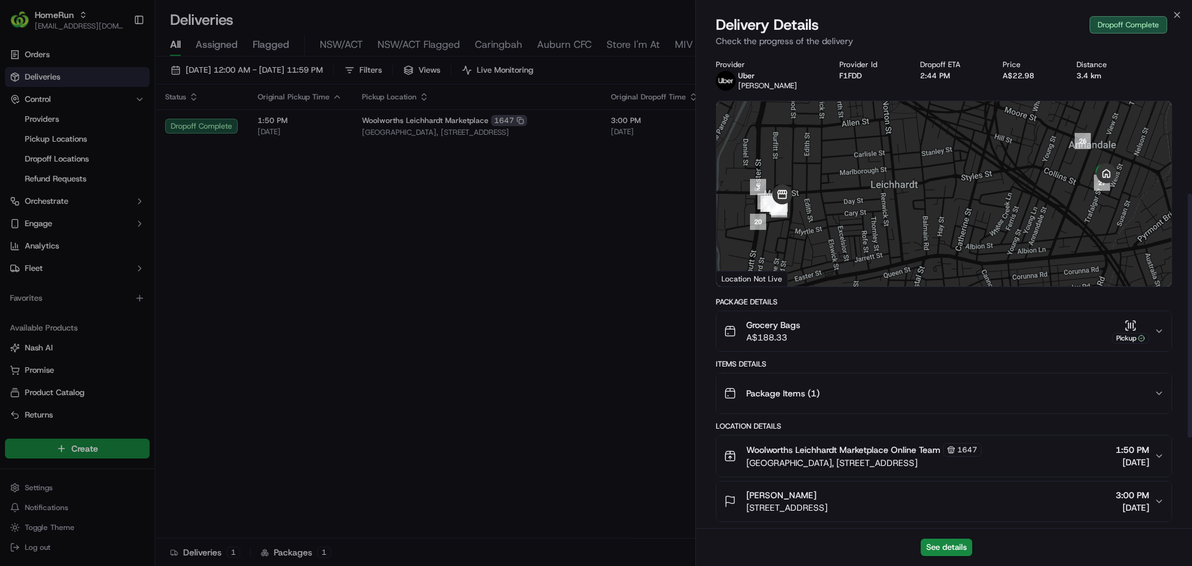
scroll to position [451, 0]
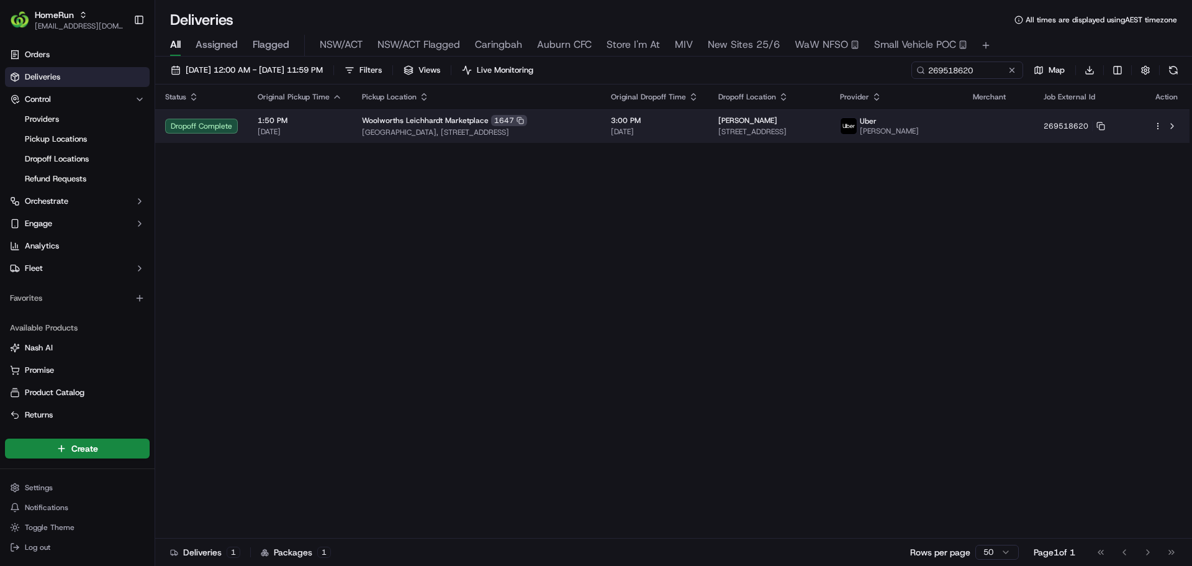
click at [708, 124] on td "3:00 PM 15/09/2025" at bounding box center [654, 126] width 107 height 34
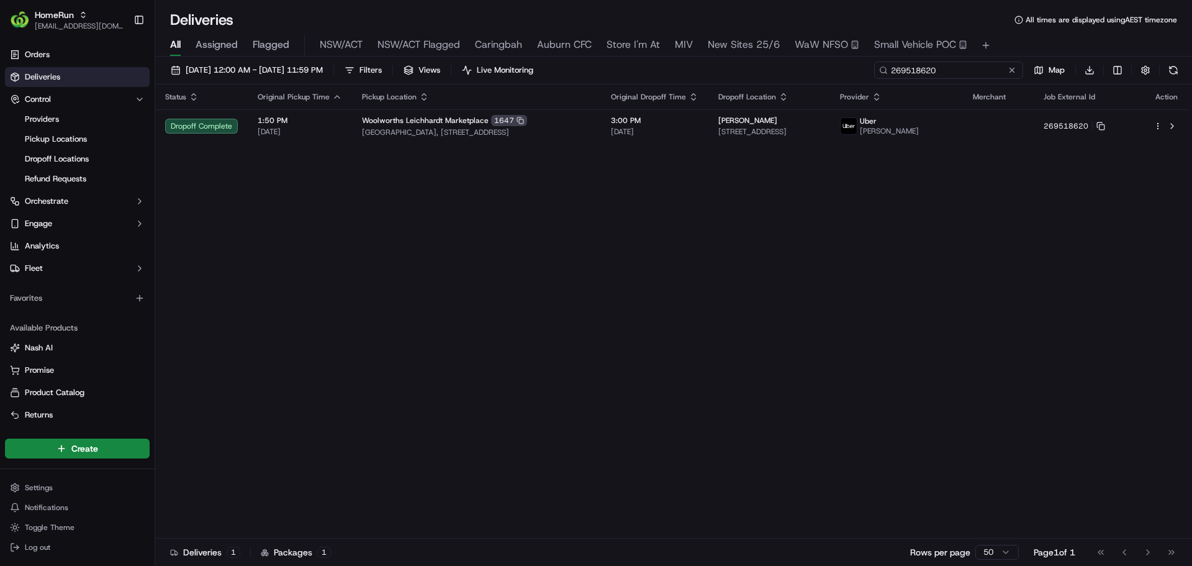
click at [967, 72] on input "269518620" at bounding box center [948, 69] width 149 height 17
paste input "228973"
type input "269228973"
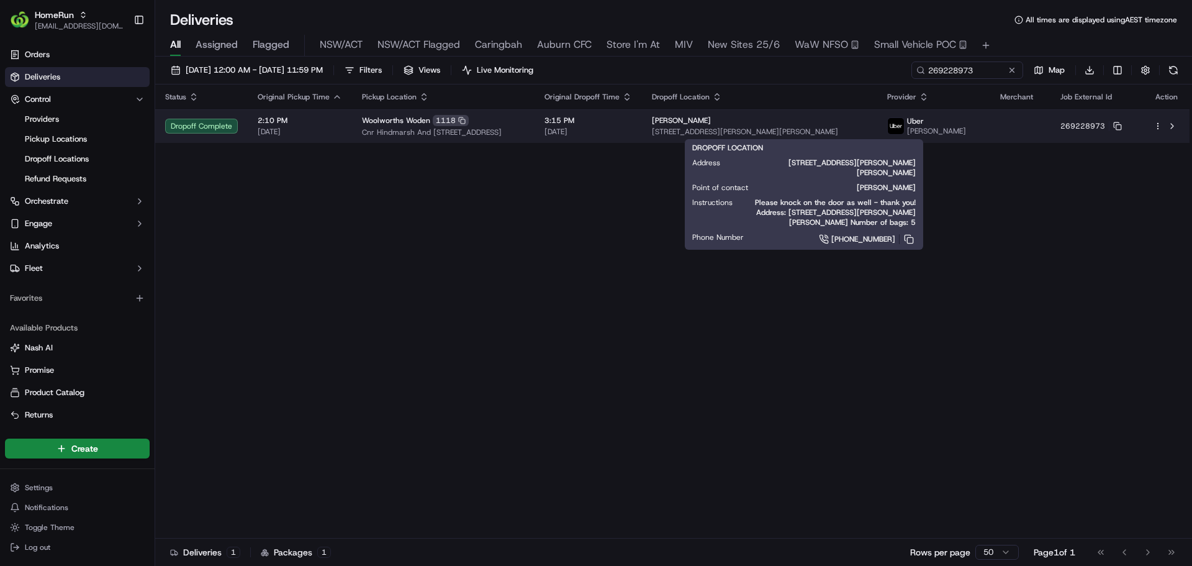
click at [821, 122] on div "Daniel O'Day" at bounding box center [760, 120] width 216 height 10
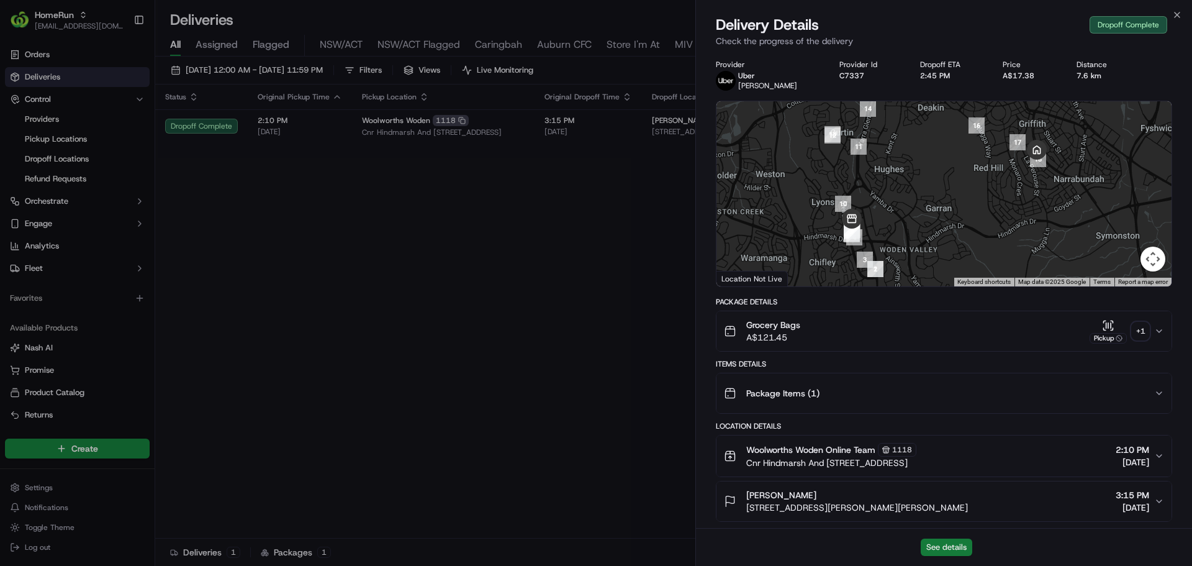
click at [945, 546] on button "See details" at bounding box center [947, 546] width 52 height 17
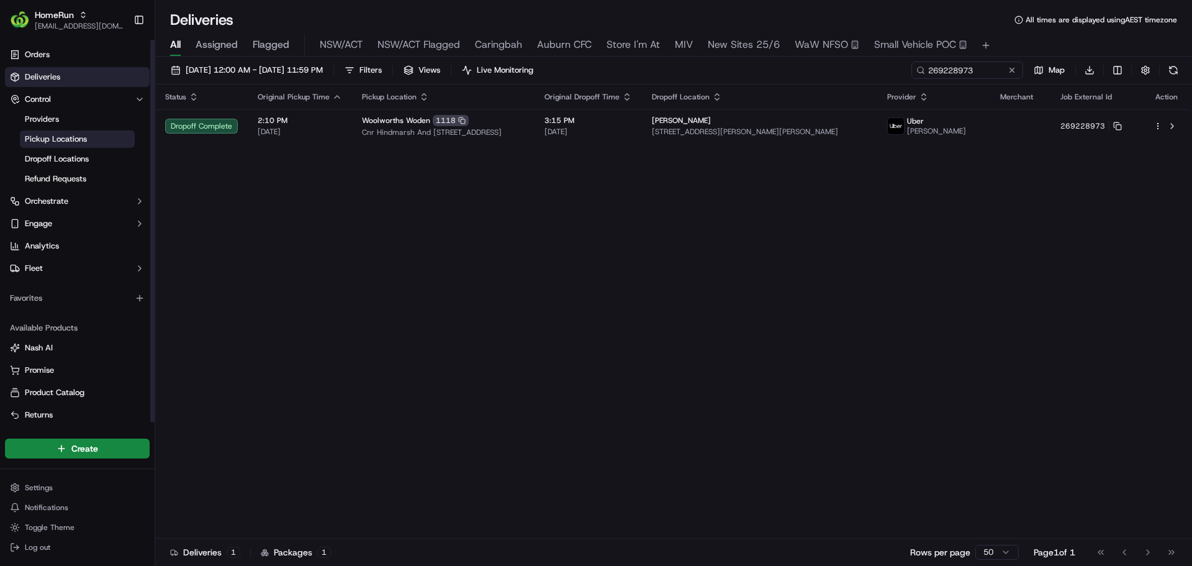
click at [71, 135] on span "Pickup Locations" at bounding box center [56, 138] width 62 height 11
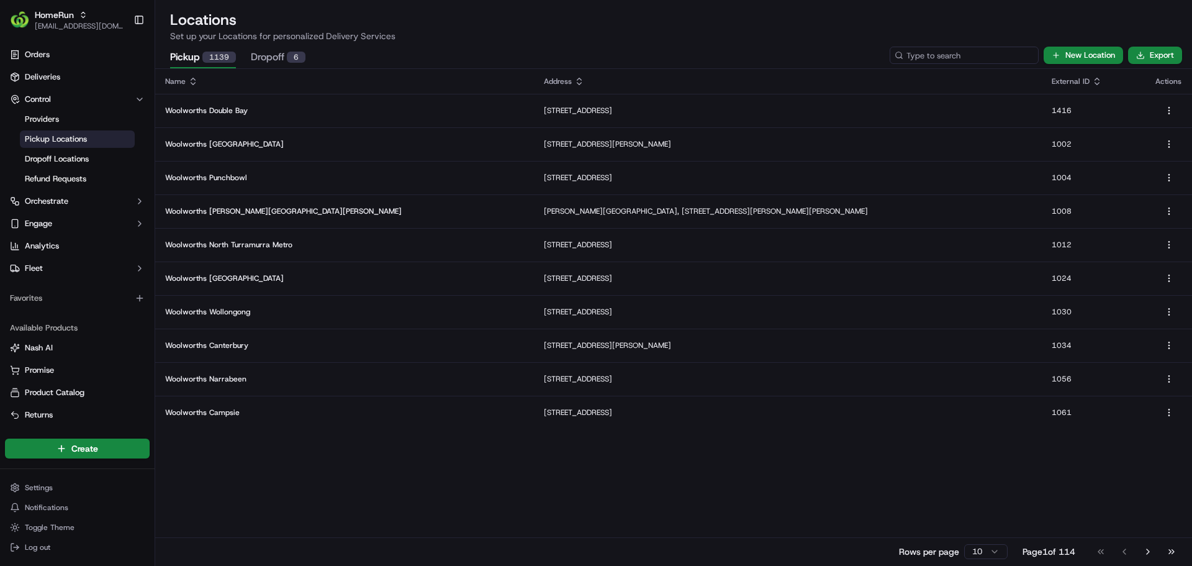
click at [957, 60] on input at bounding box center [964, 55] width 149 height 17
type input "cranebrook"
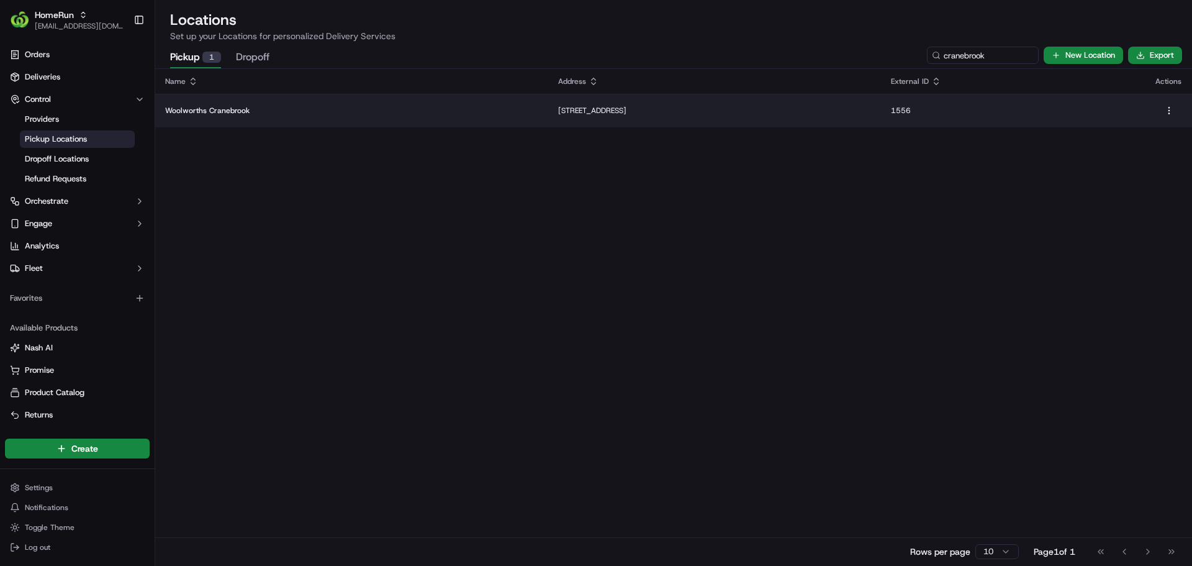
click at [608, 112] on p "80 - 98 Borrowdale Way, Cranebrook, NSW 2749, AU" at bounding box center [714, 111] width 312 height 10
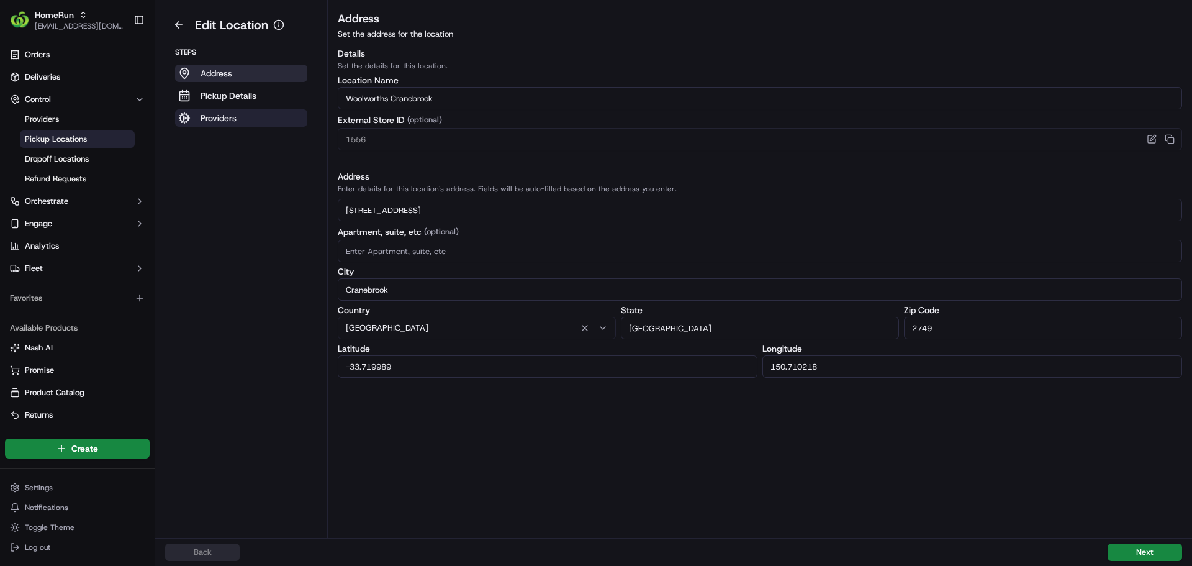
click at [245, 125] on button "Providers" at bounding box center [241, 117] width 132 height 17
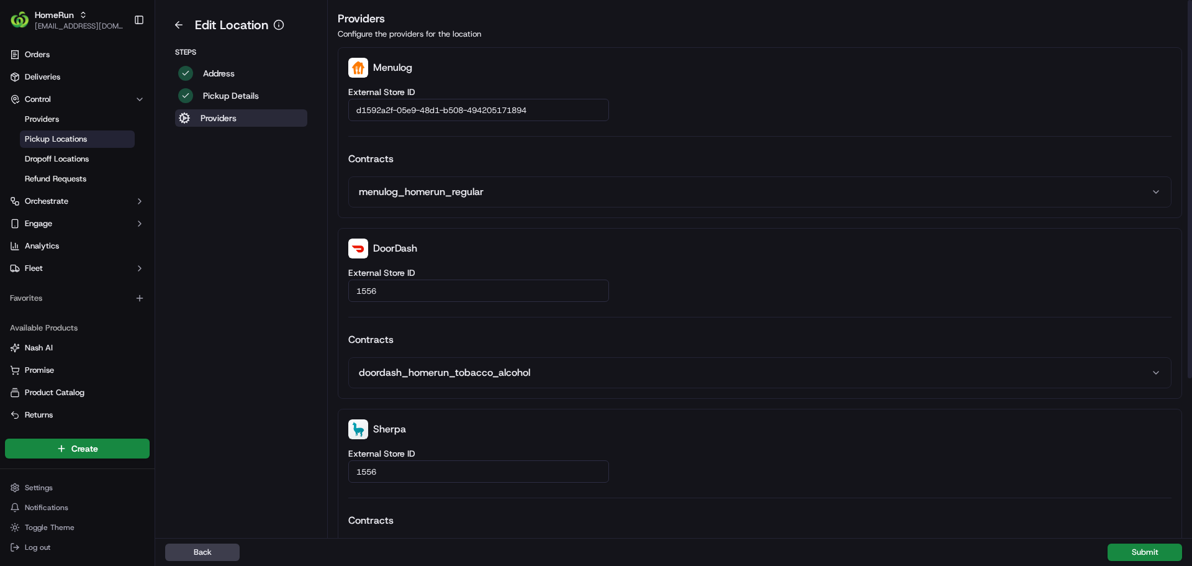
scroll to position [222, 0]
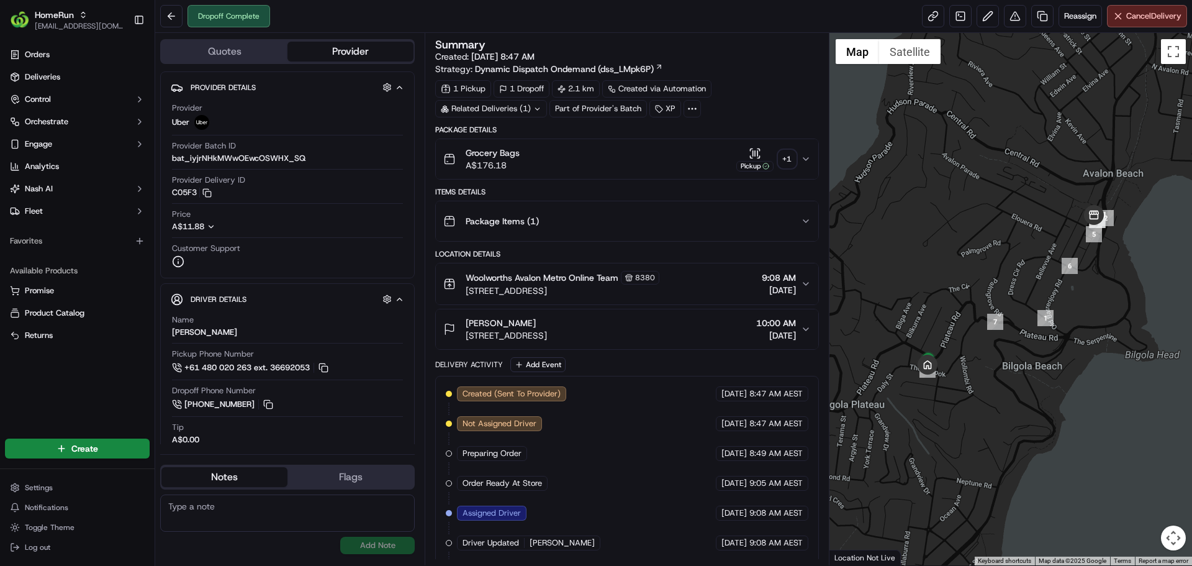
scroll to position [1, 0]
click at [694, 109] on icon at bounding box center [692, 107] width 11 height 11
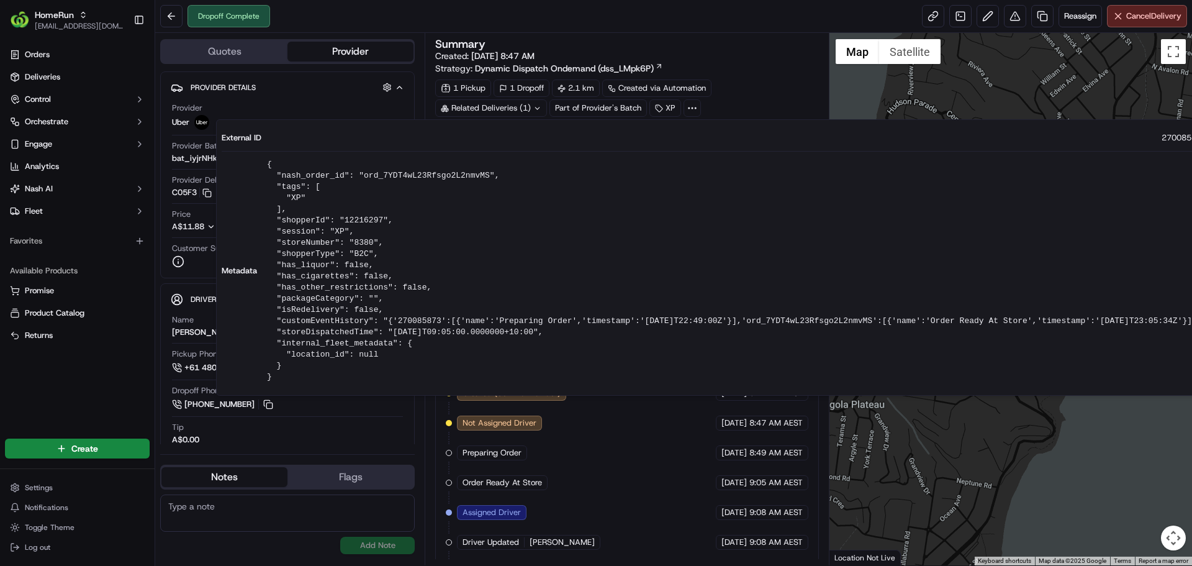
click at [1161, 138] on span "270085873" at bounding box center [1183, 137] width 45 height 11
copy span "270085873"
click at [736, 79] on div "Summary Created: [DATE] 8:47 AM Strategy: Dynamic Dispatch Ondemand (dss_LMpk6P…" at bounding box center [626, 77] width 383 height 78
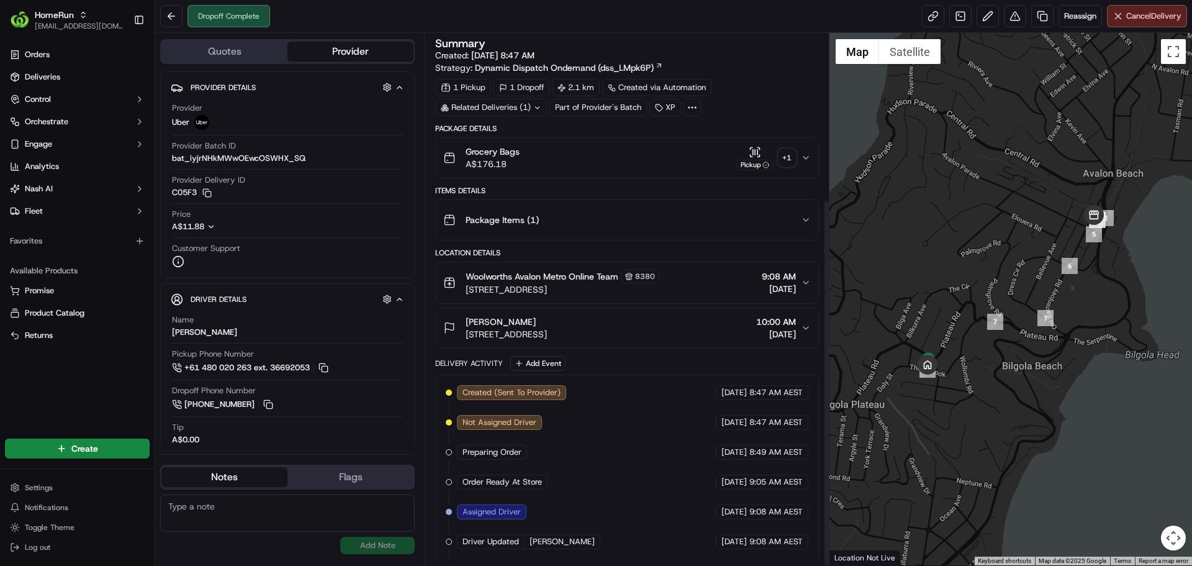
scroll to position [240, 0]
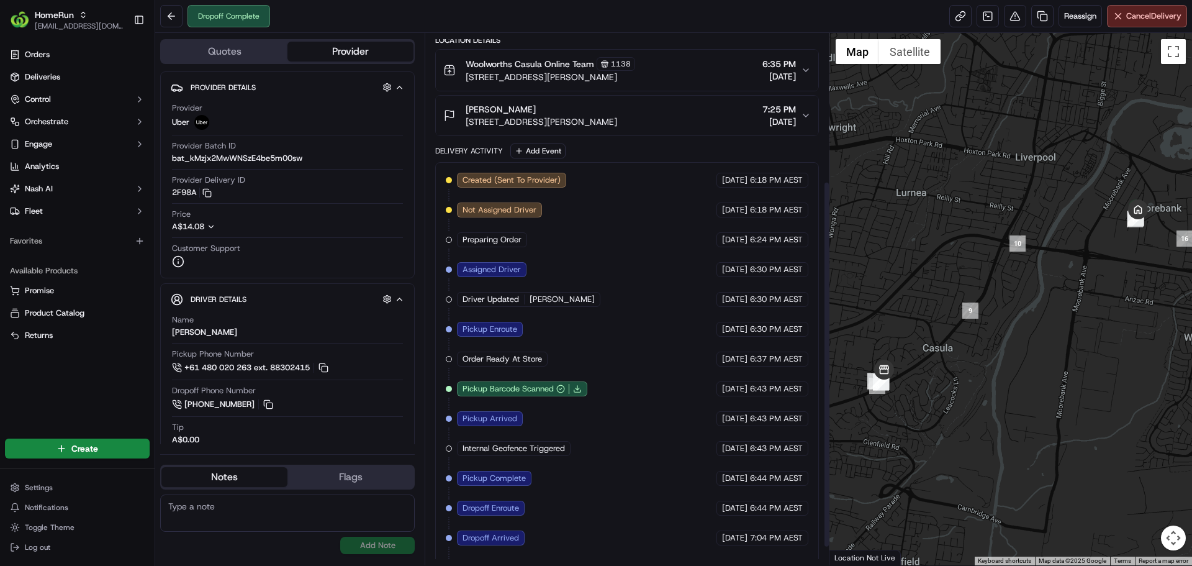
scroll to position [240, 0]
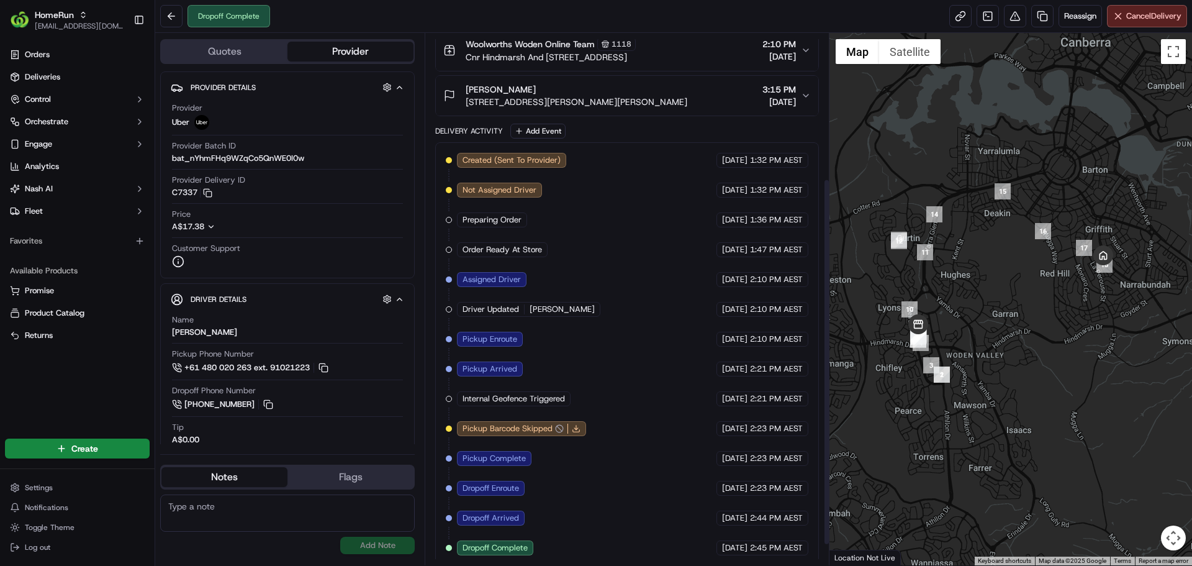
scroll to position [240, 0]
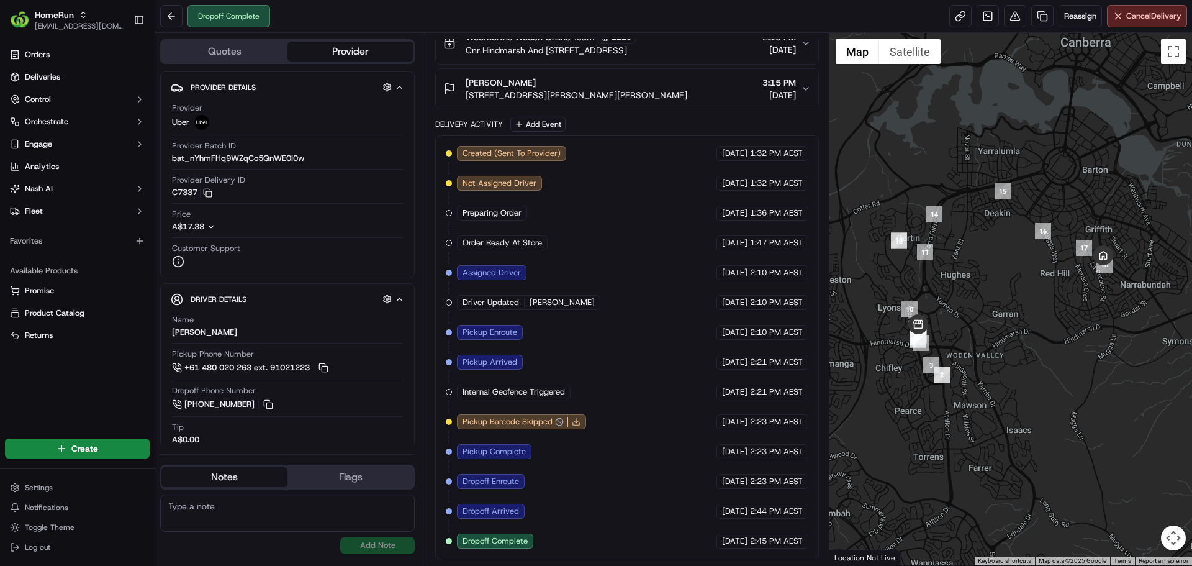
click at [609, 407] on div "Created (Sent To Provider) Uber 13/09/2025 1:32 PM AEST Not Assigned Driver Ube…" at bounding box center [627, 347] width 362 height 402
